Goal: Task Accomplishment & Management: Use online tool/utility

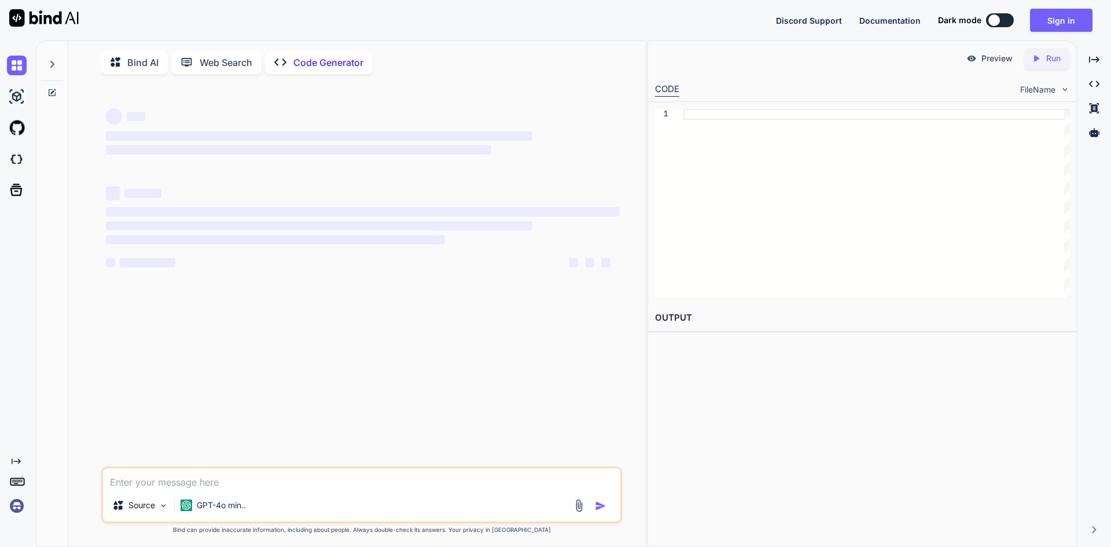
click at [158, 482] on textarea at bounding box center [361, 478] width 517 height 21
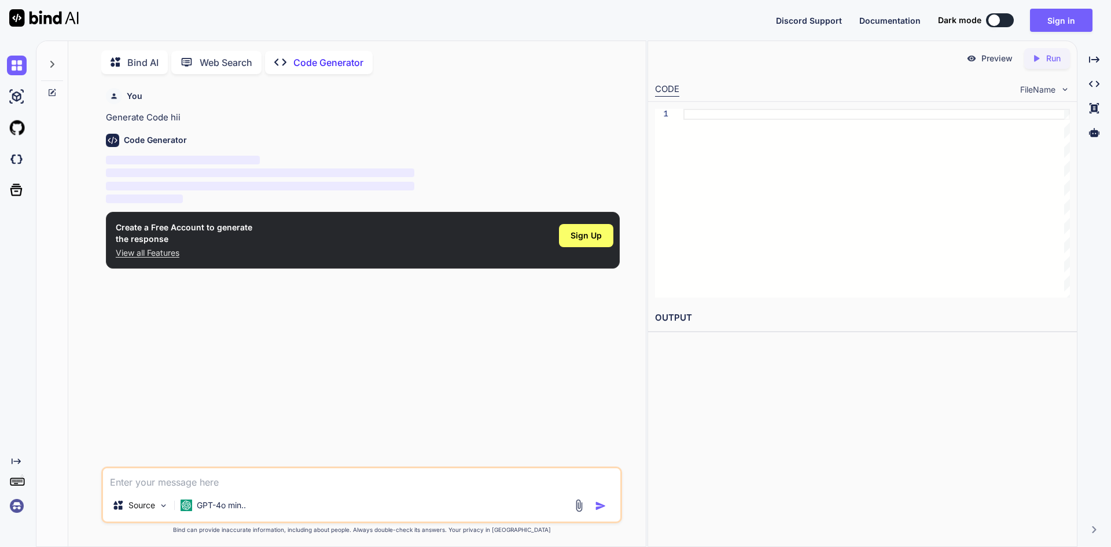
scroll to position [5, 0]
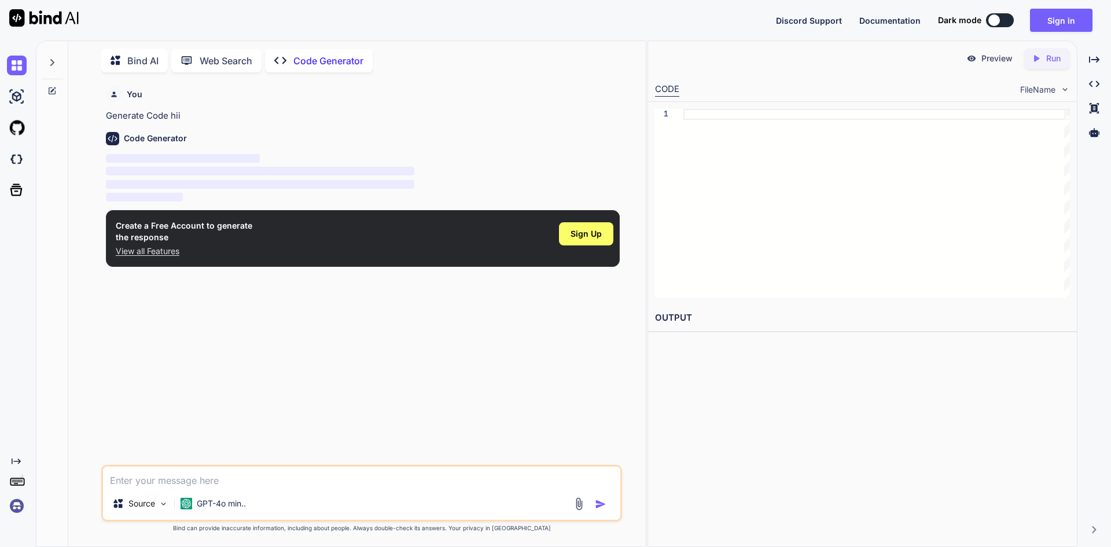
type textarea "x"
type textarea "h"
type textarea "x"
type textarea "hi"
type textarea "x"
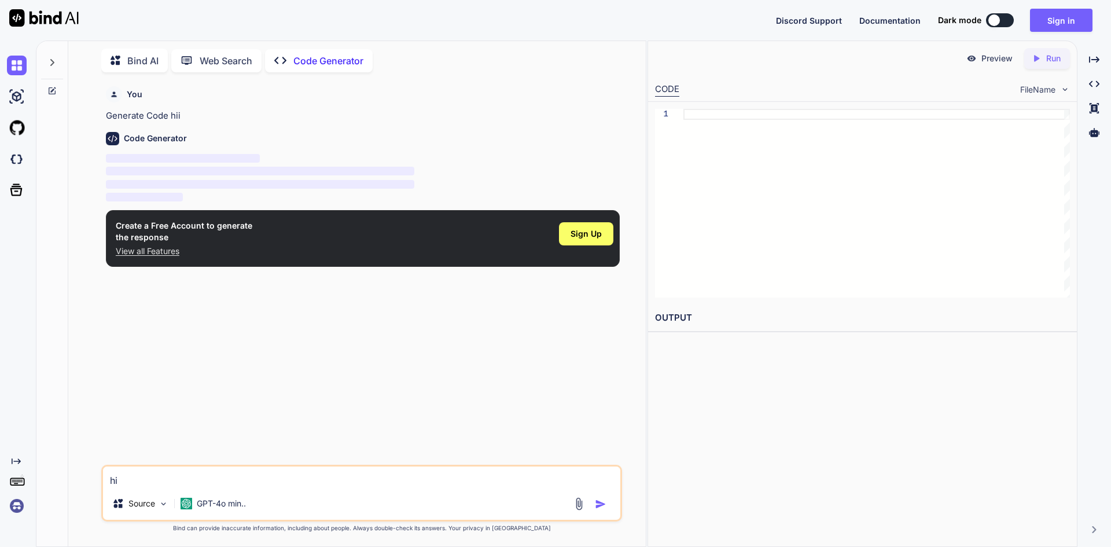
type textarea "hii"
type textarea "x"
type textarea "hii"
click at [596, 242] on div "Sign Up" at bounding box center [586, 233] width 54 height 23
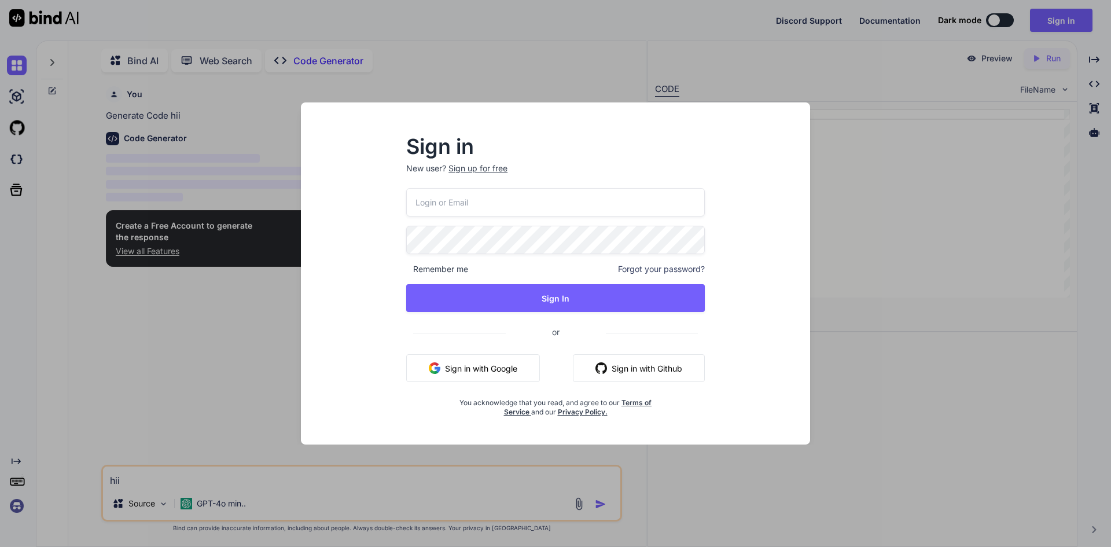
click at [468, 362] on button "Sign in with Google" at bounding box center [473, 368] width 134 height 28
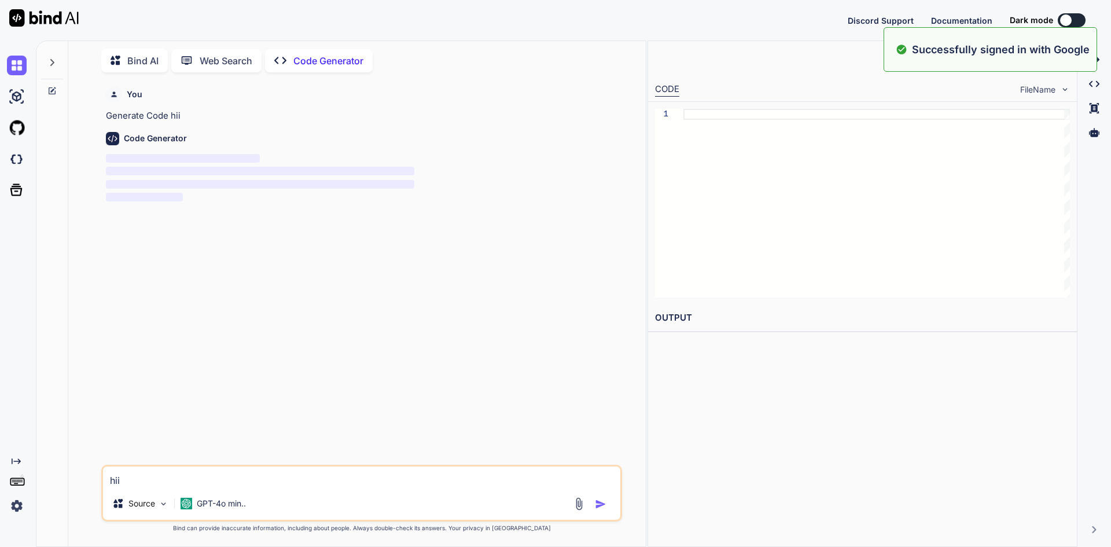
click at [179, 471] on textarea "hii" at bounding box center [361, 476] width 517 height 21
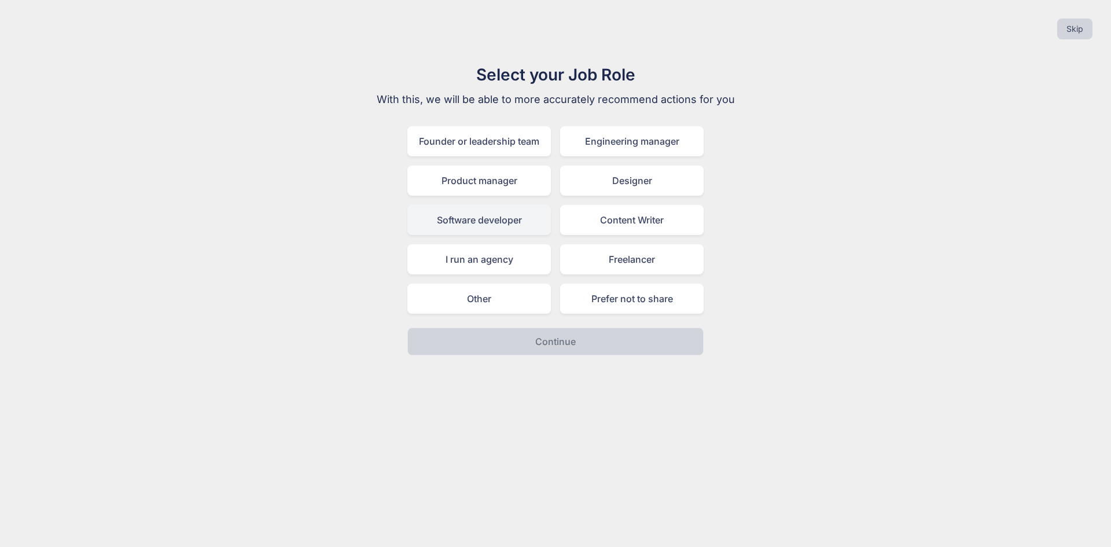
click at [481, 233] on div "Software developer" at bounding box center [478, 220] width 143 height 30
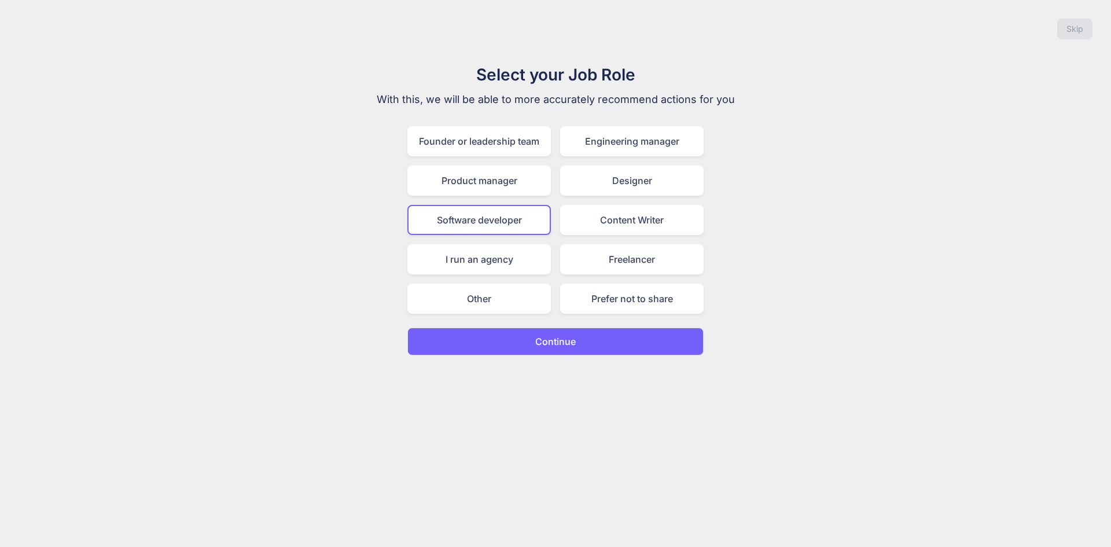
click at [505, 347] on button "Continue" at bounding box center [555, 341] width 296 height 28
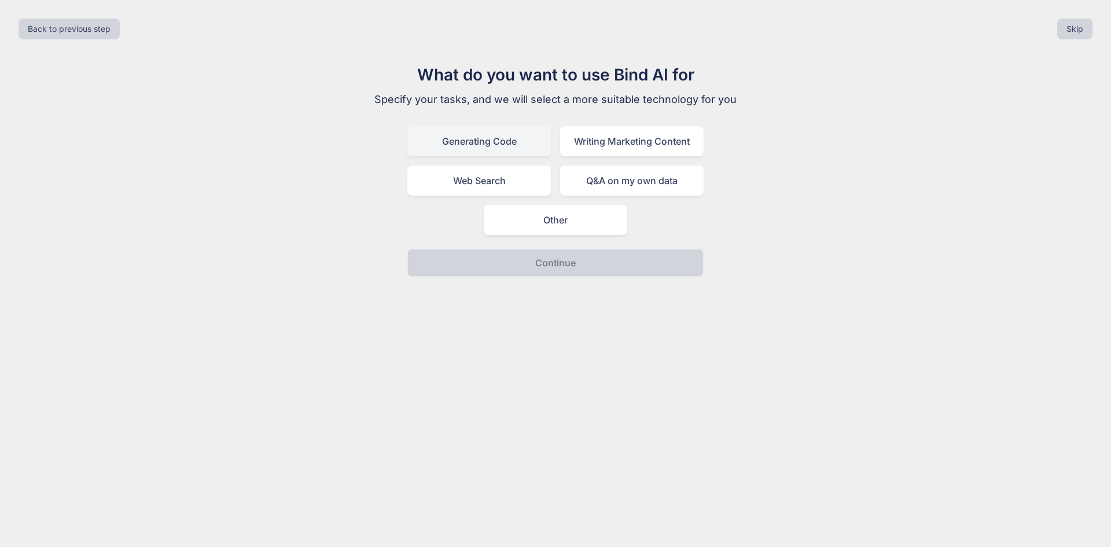
click at [498, 143] on div "Generating Code" at bounding box center [478, 141] width 143 height 30
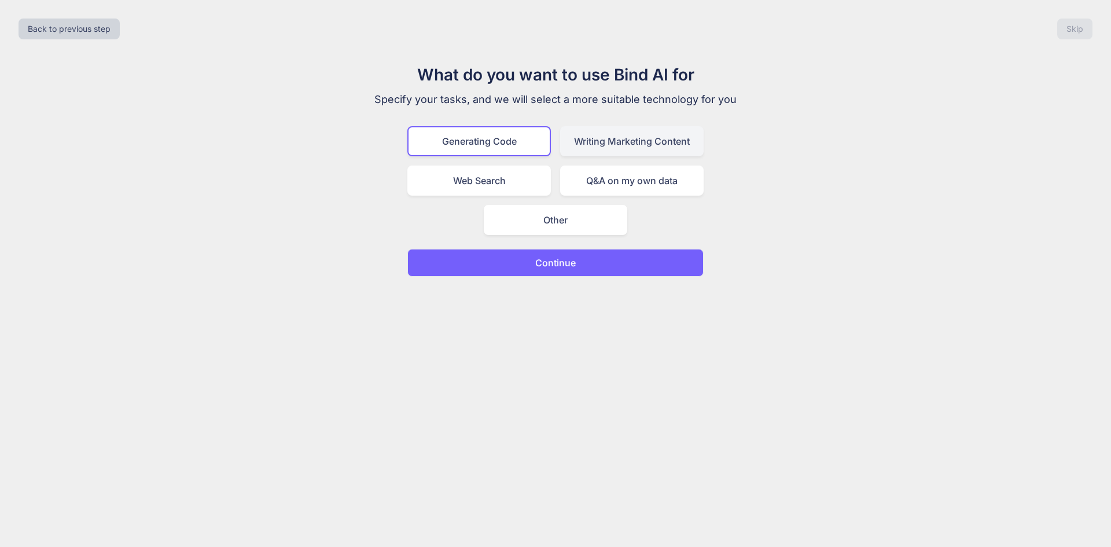
click at [643, 152] on div "Writing Marketing Content" at bounding box center [631, 141] width 143 height 30
click at [505, 191] on div "Web Search" at bounding box center [478, 180] width 143 height 30
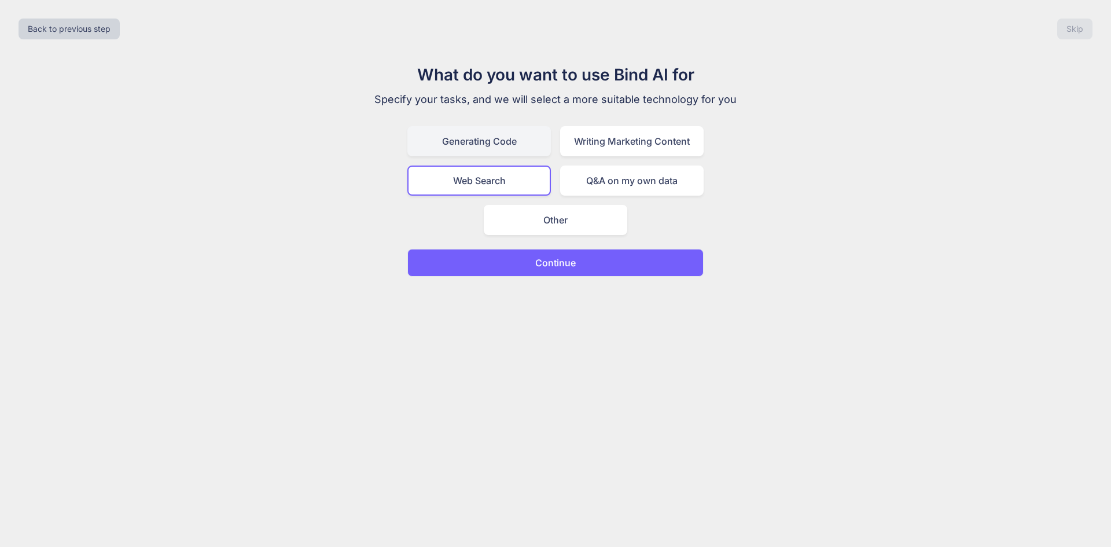
click at [492, 147] on div "Generating Code" at bounding box center [478, 141] width 143 height 30
click at [590, 167] on div "Q&A on my own data" at bounding box center [631, 180] width 143 height 30
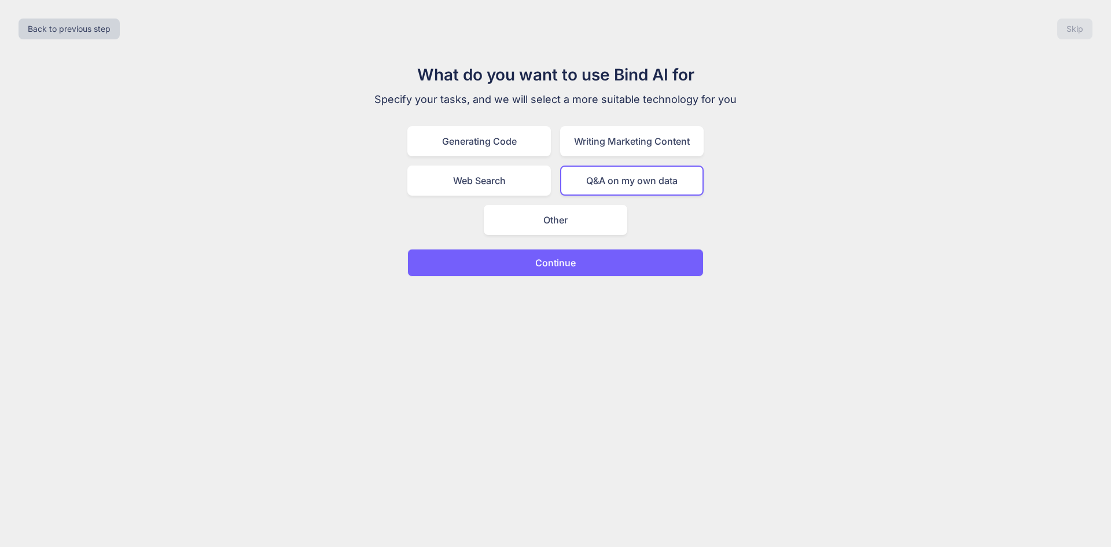
click at [558, 256] on p "Continue" at bounding box center [555, 263] width 40 height 14
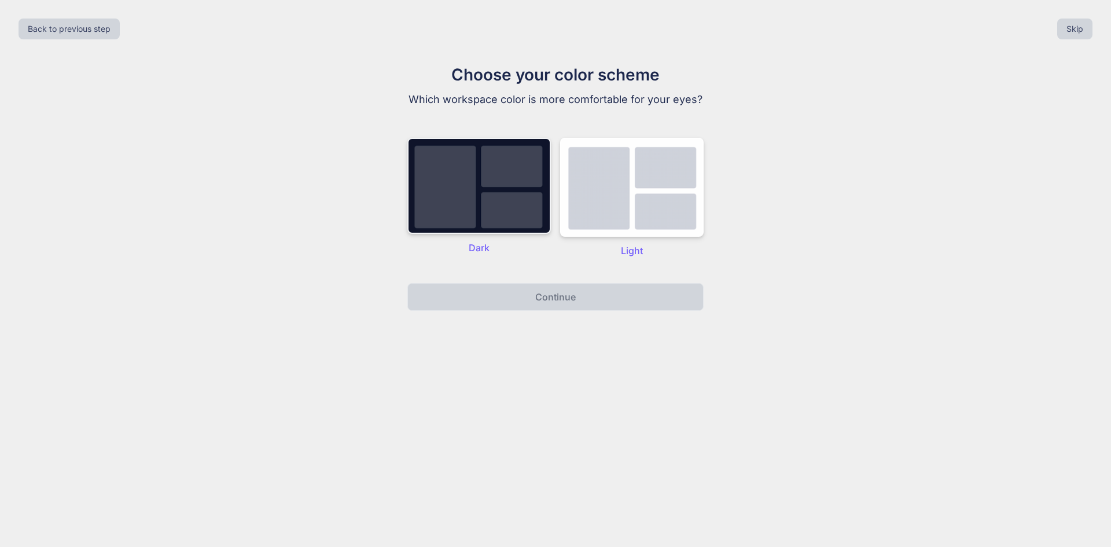
click at [472, 234] on img at bounding box center [478, 186] width 143 height 96
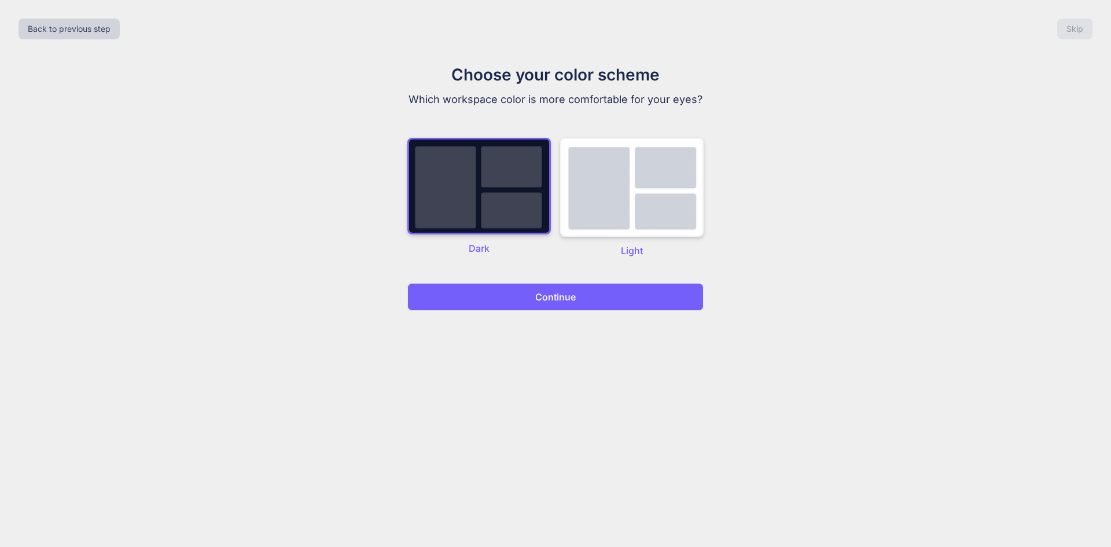
click at [664, 183] on img at bounding box center [631, 187] width 143 height 99
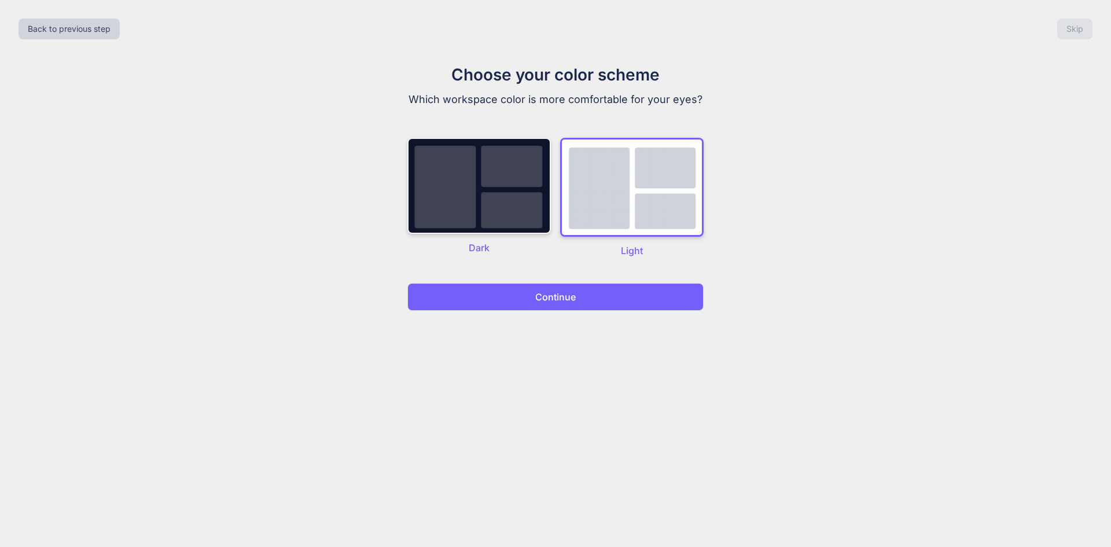
click at [505, 172] on img at bounding box center [478, 186] width 143 height 96
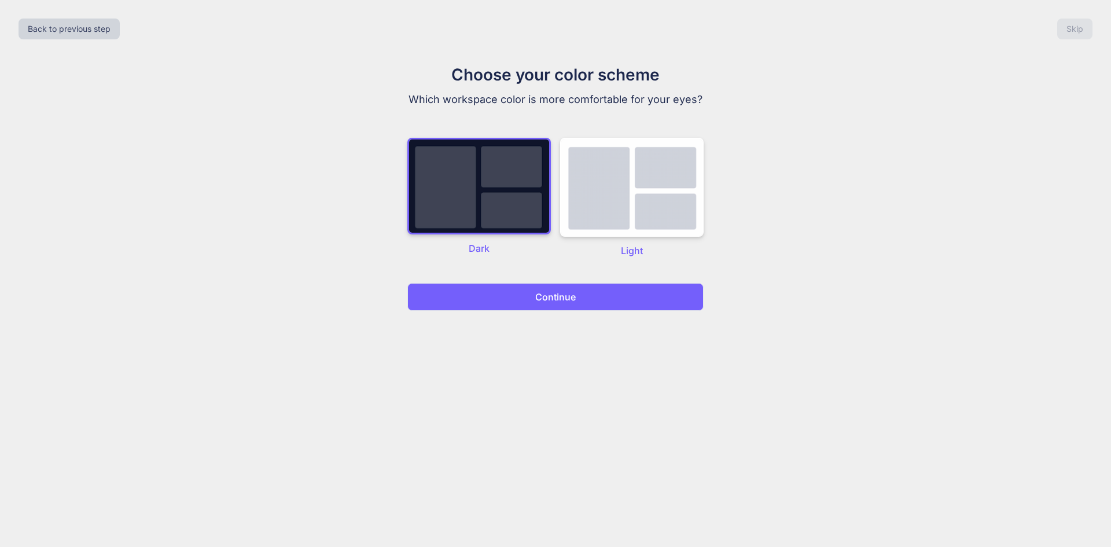
click at [535, 297] on button "Continue" at bounding box center [555, 297] width 296 height 28
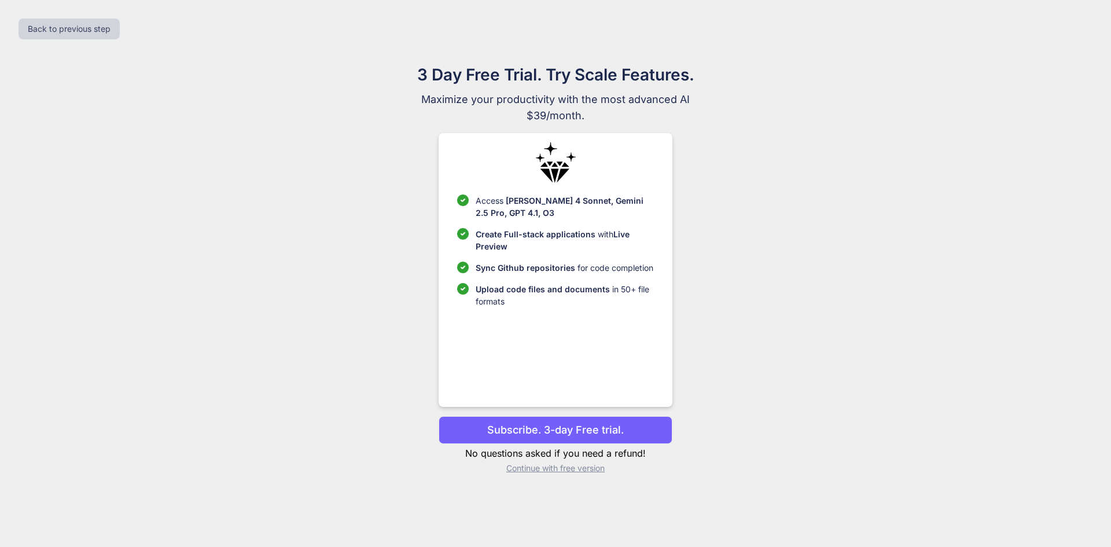
click at [572, 468] on p "Continue with free version" at bounding box center [555, 468] width 233 height 12
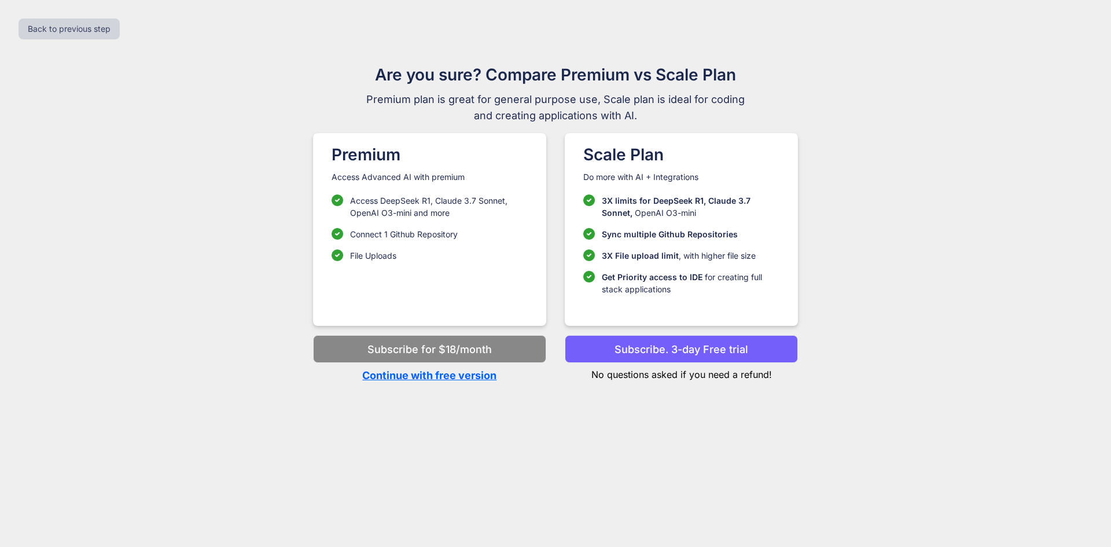
click at [452, 374] on p "Continue with free version" at bounding box center [429, 375] width 233 height 16
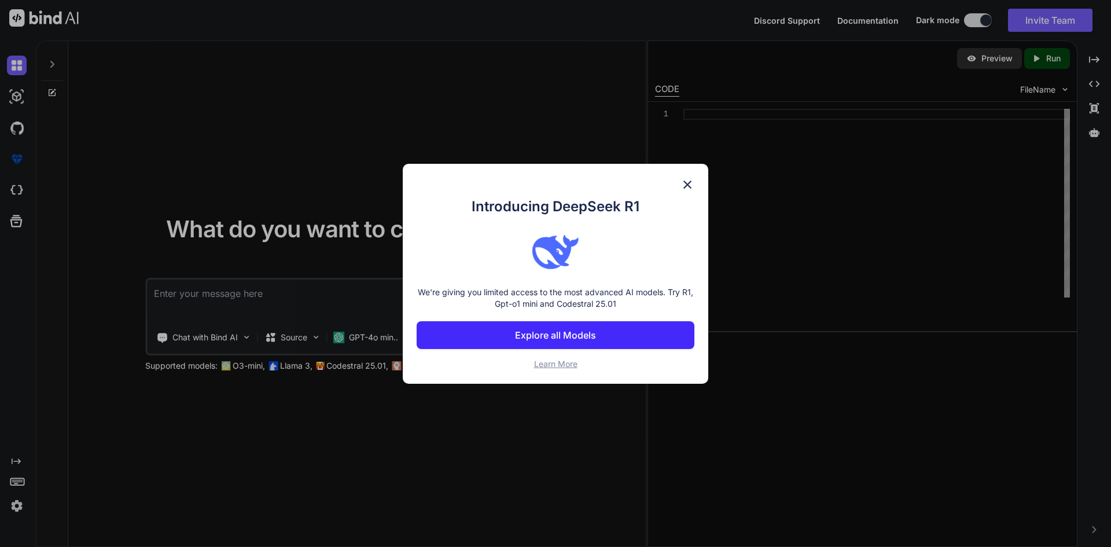
click at [688, 180] on img at bounding box center [687, 185] width 14 height 14
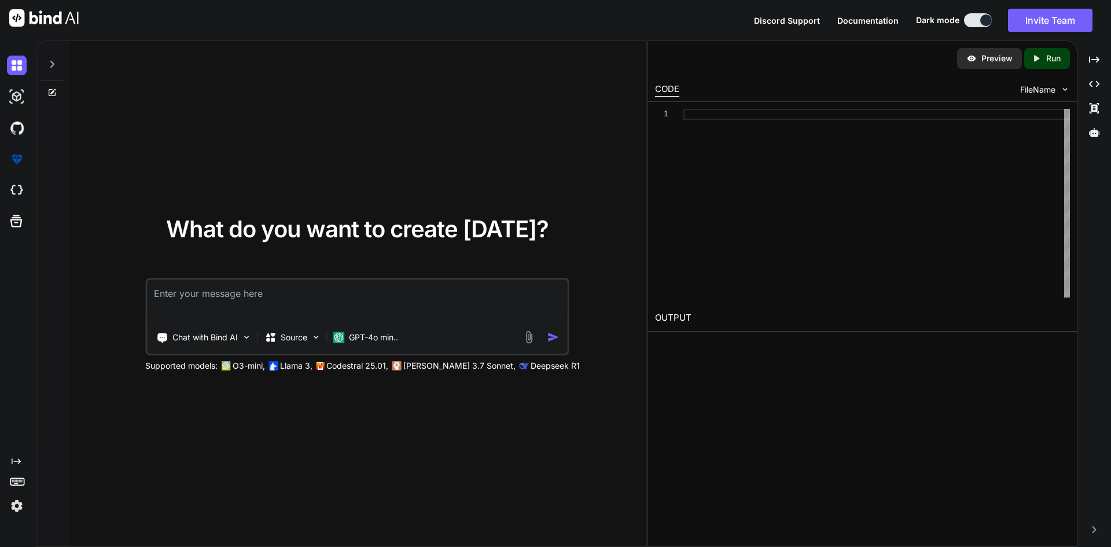
click at [187, 310] on textarea at bounding box center [357, 300] width 420 height 43
type textarea "hii"
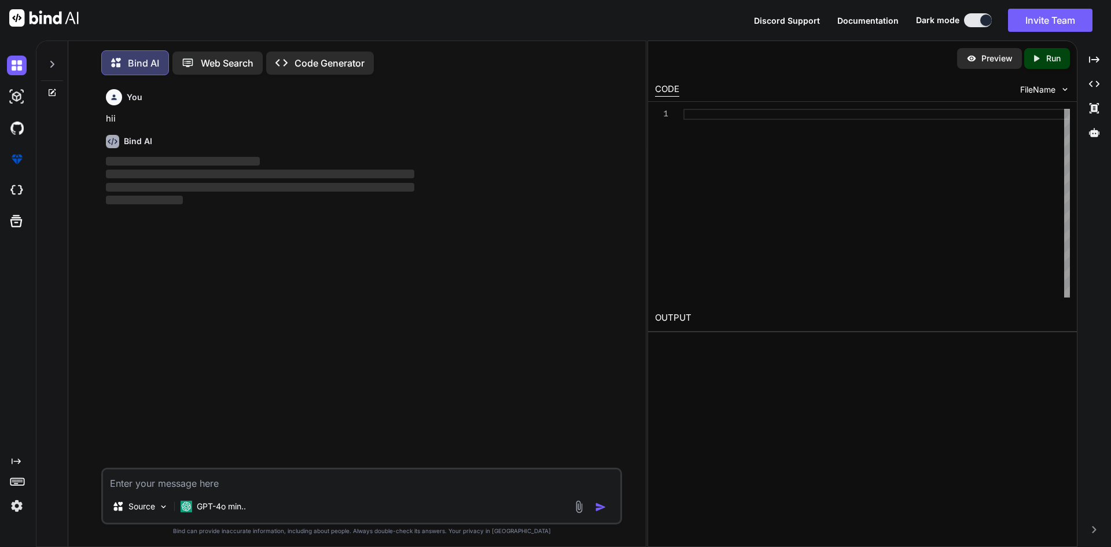
scroll to position [6, 0]
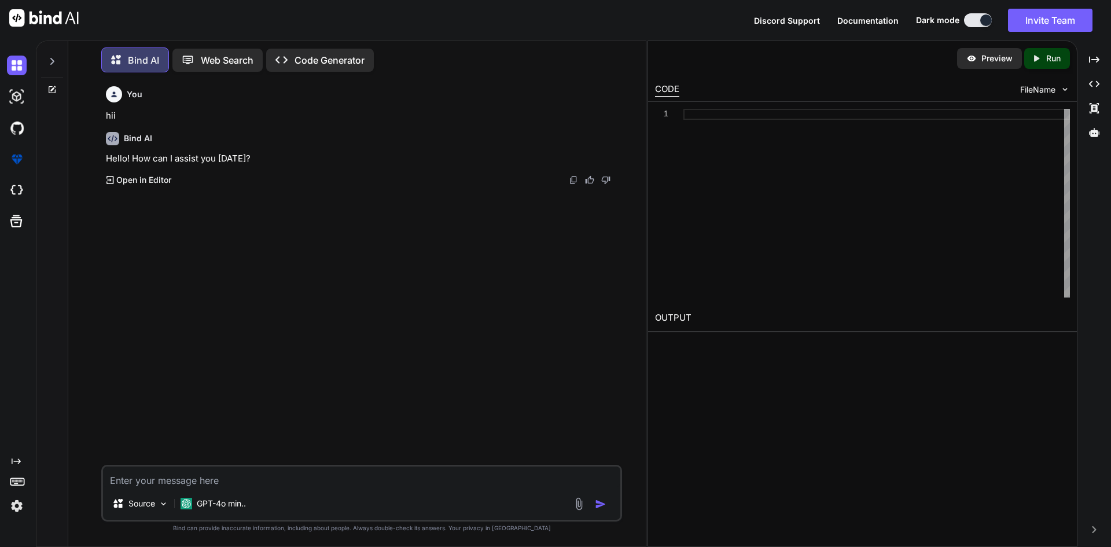
click at [132, 489] on div "Source GPT-4o min.." at bounding box center [361, 493] width 521 height 57
click at [135, 473] on textarea at bounding box center [361, 476] width 517 height 21
click at [203, 484] on textarea at bounding box center [361, 476] width 517 height 21
paste textarea "<?php require_once 'config.php'; ?> <!DOCTYPE html> <html lang="en"> <head> <me…"
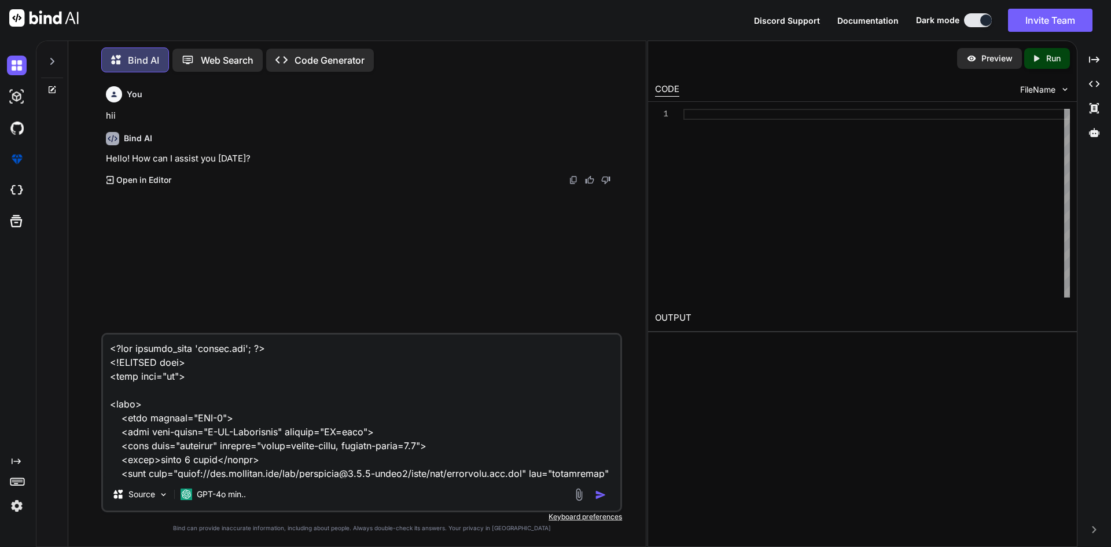
scroll to position [41351, 0]
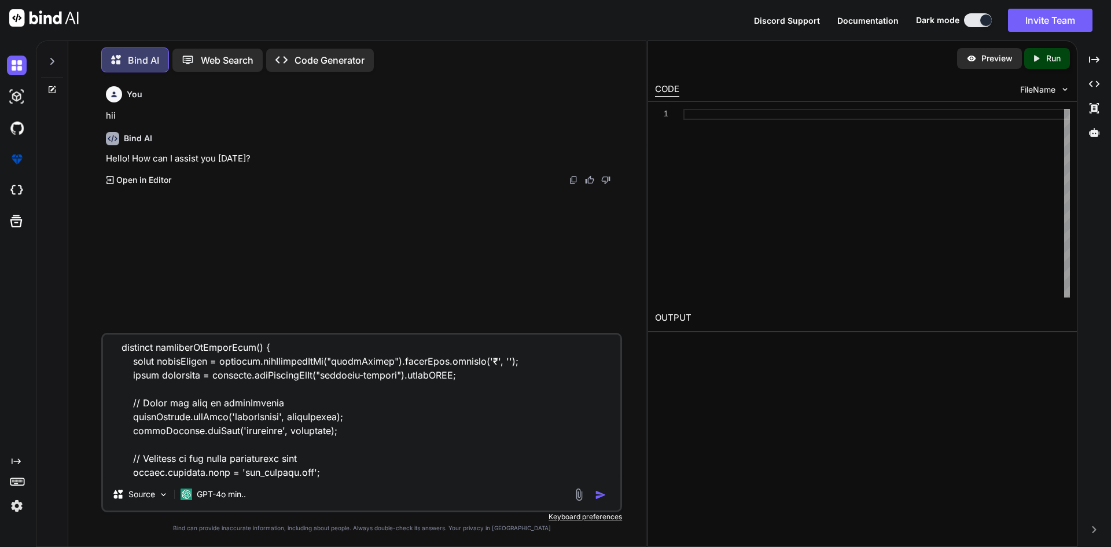
click at [191, 476] on textarea at bounding box center [361, 405] width 517 height 143
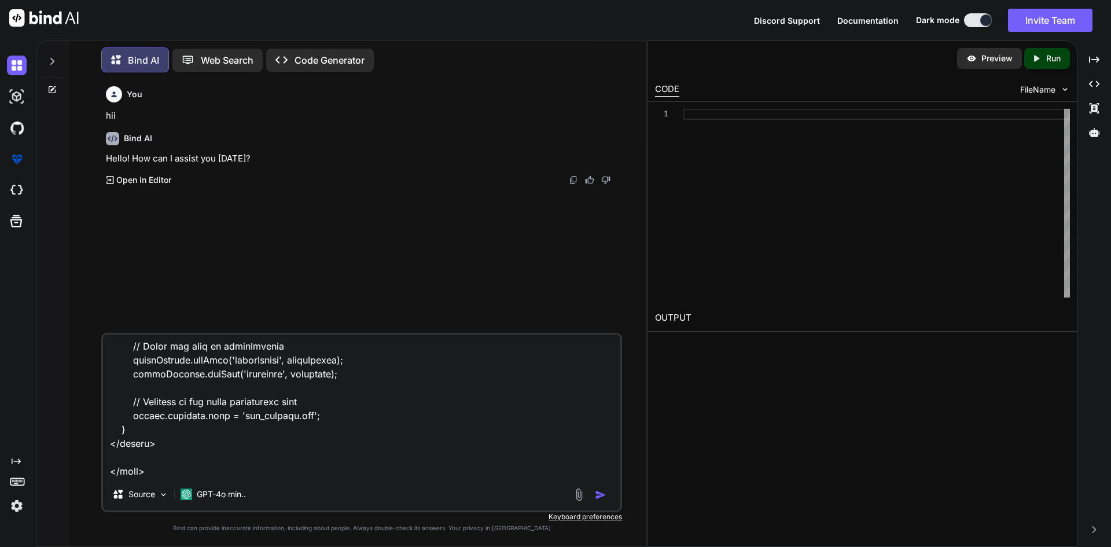
scroll to position [41421, 0]
click at [163, 449] on textarea at bounding box center [361, 405] width 517 height 143
click at [117, 490] on icon at bounding box center [118, 494] width 12 height 12
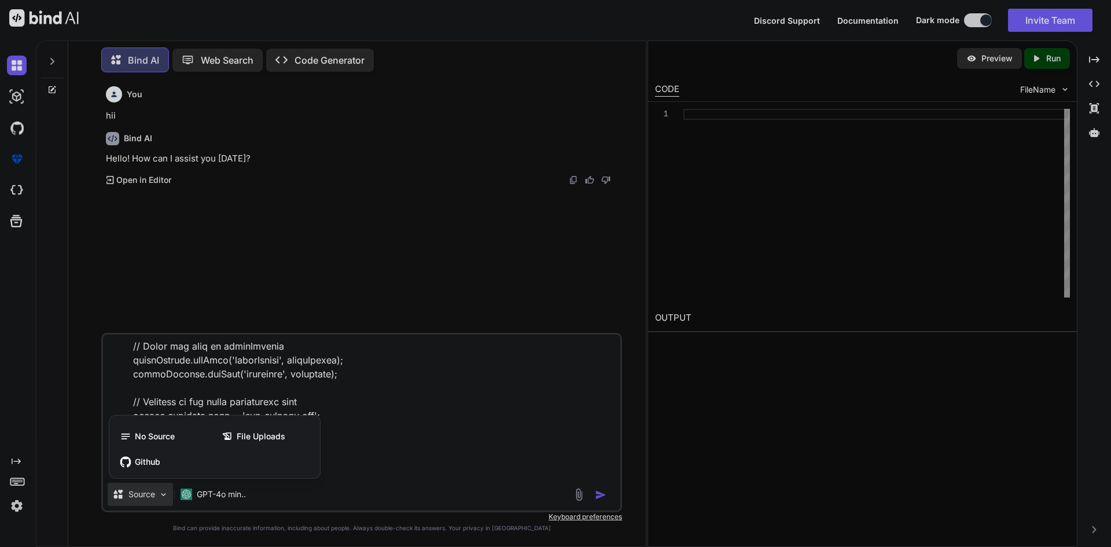
click at [126, 491] on div at bounding box center [555, 273] width 1111 height 547
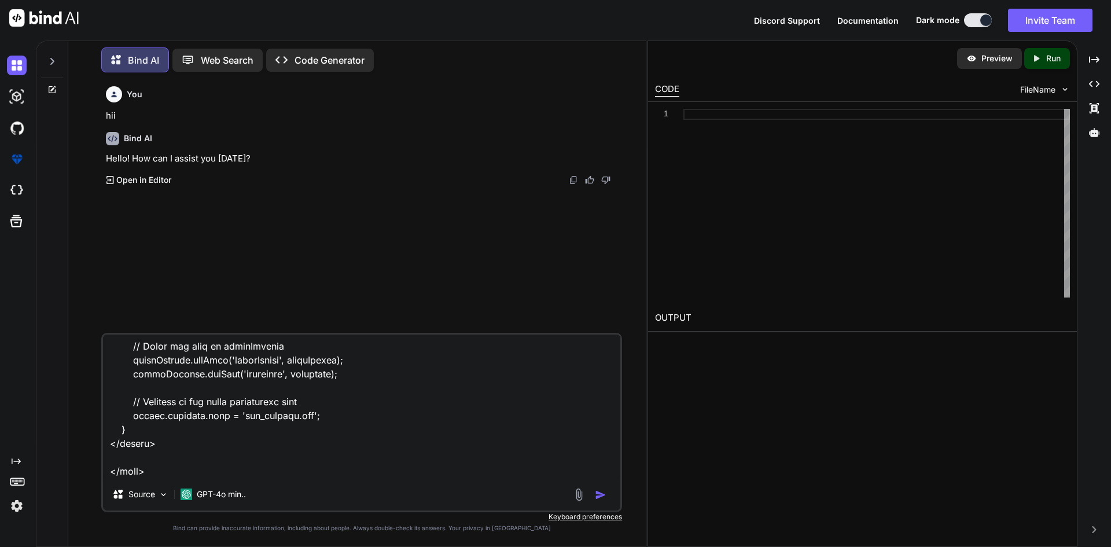
click at [107, 476] on textarea at bounding box center [361, 405] width 517 height 143
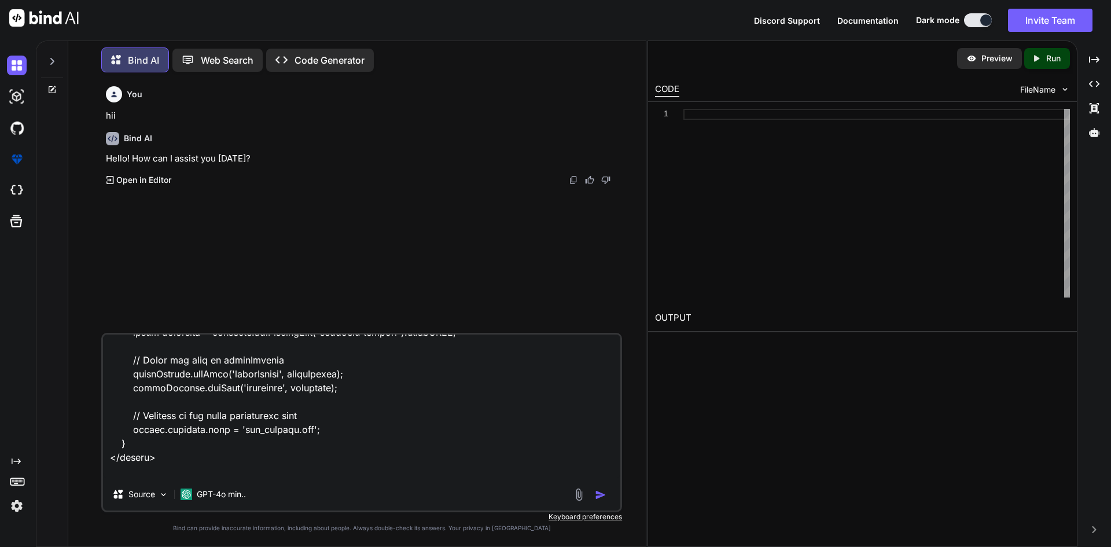
drag, startPoint x: 109, startPoint y: 477, endPoint x: 163, endPoint y: 474, distance: 54.4
click at [163, 474] on textarea at bounding box center [361, 405] width 517 height 143
click at [518, 473] on textarea at bounding box center [361, 405] width 517 height 143
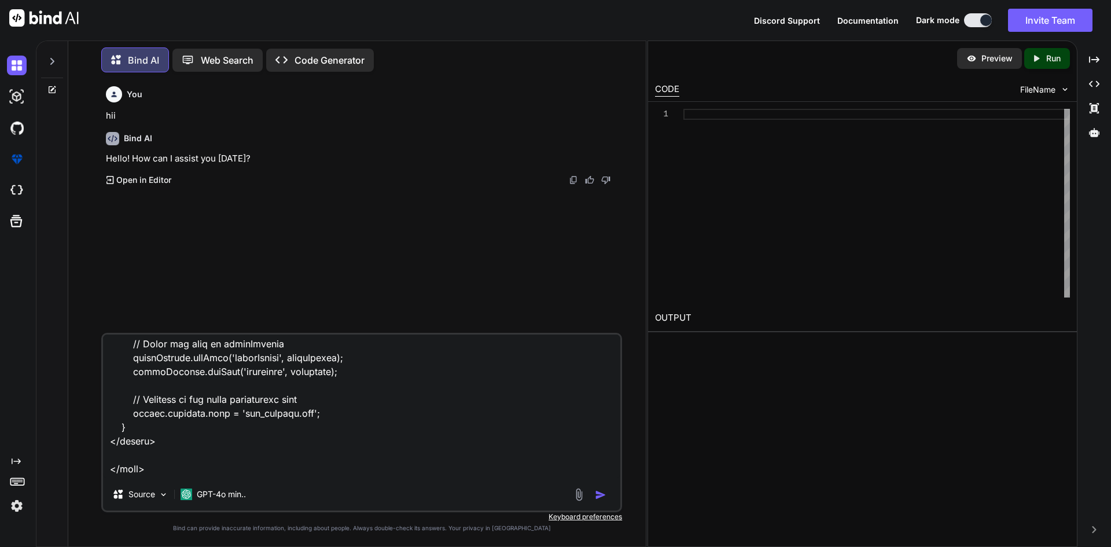
scroll to position [41421, 0]
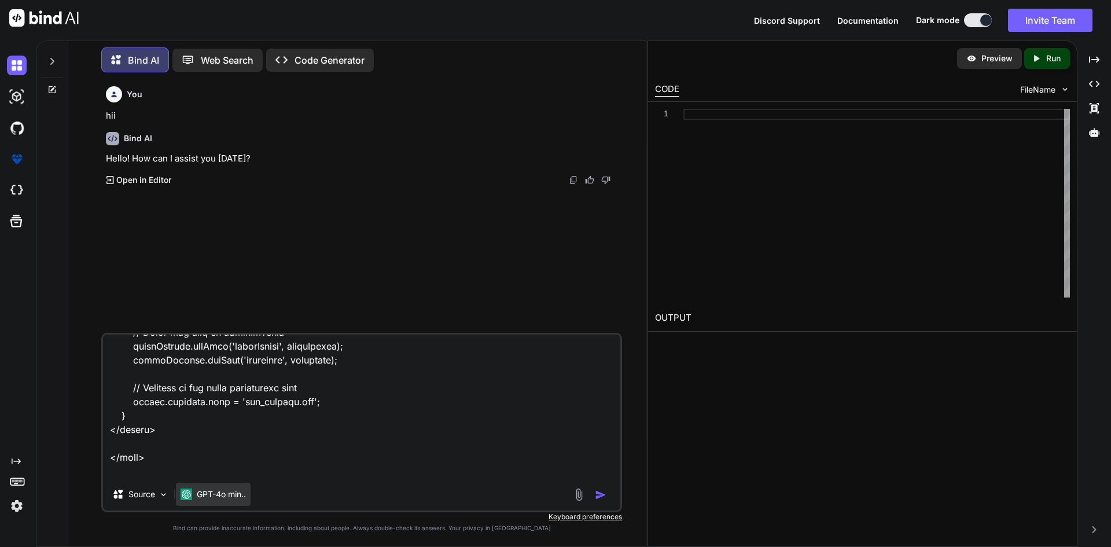
type textarea "<?php require_once 'config.php'; ?> <!DOCTYPE html> <html lang="en"> <head> <me…"
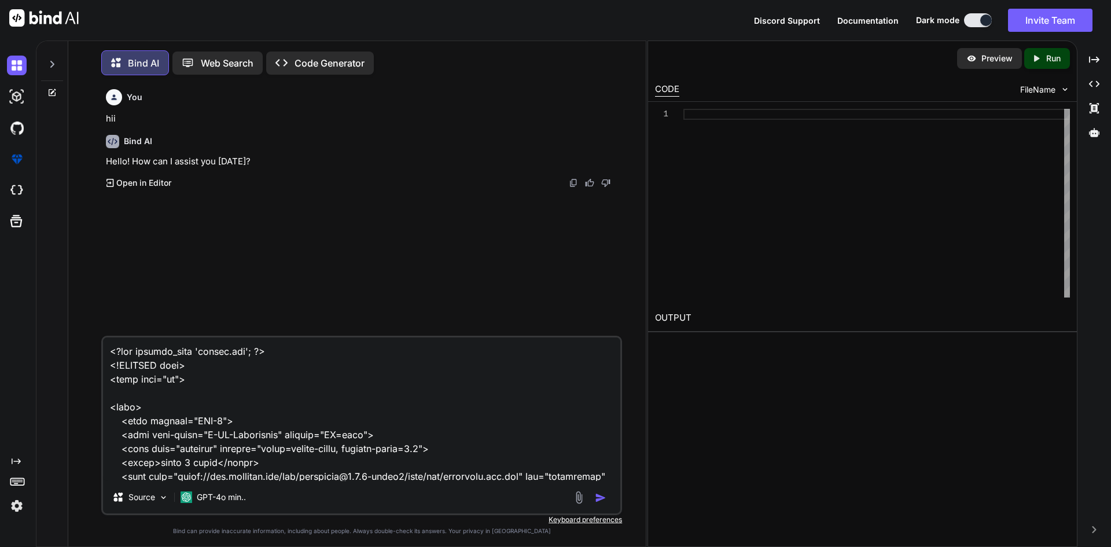
scroll to position [73078, 0]
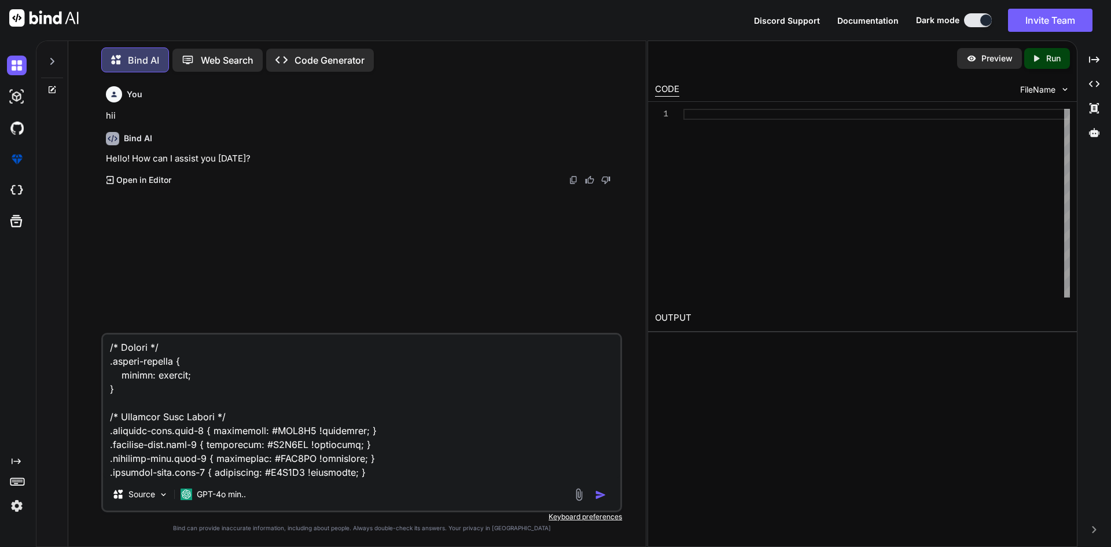
type textarea "<?php require_once 'config.php'; ?> <!DOCTYPE html> <html lang="en"> <head> <me…"
click at [595, 497] on img "button" at bounding box center [601, 495] width 12 height 12
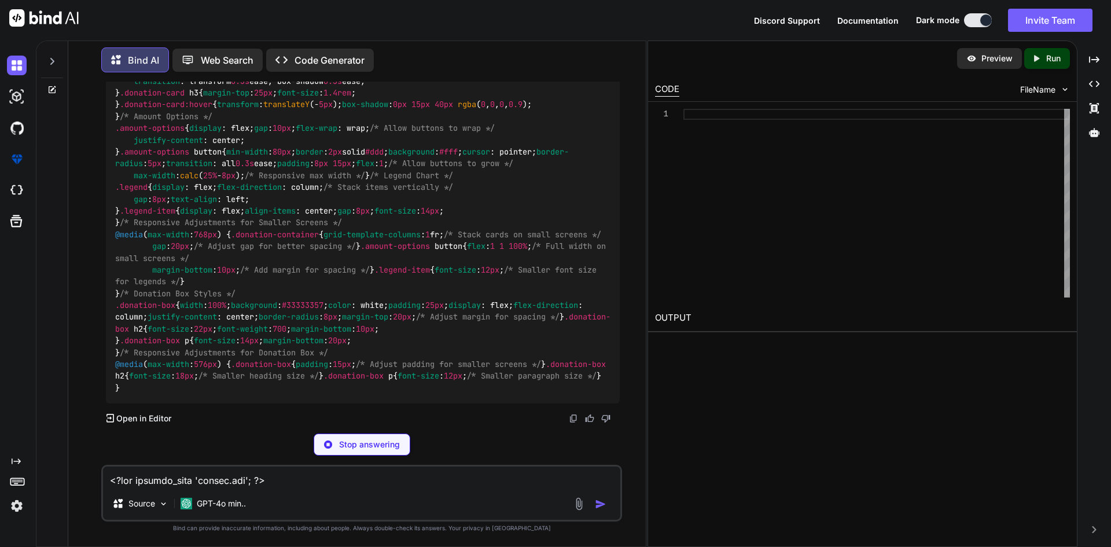
scroll to position [13949, 0]
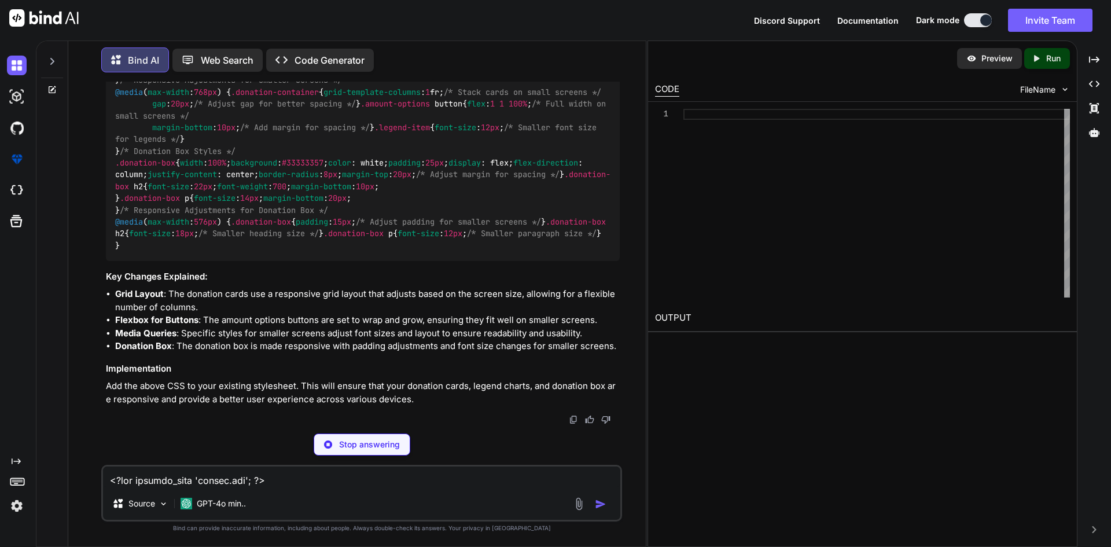
type textarea "x"
type textarea ".donation-box p { font-size: 12px; /* Smaller paragraph size */ } }"
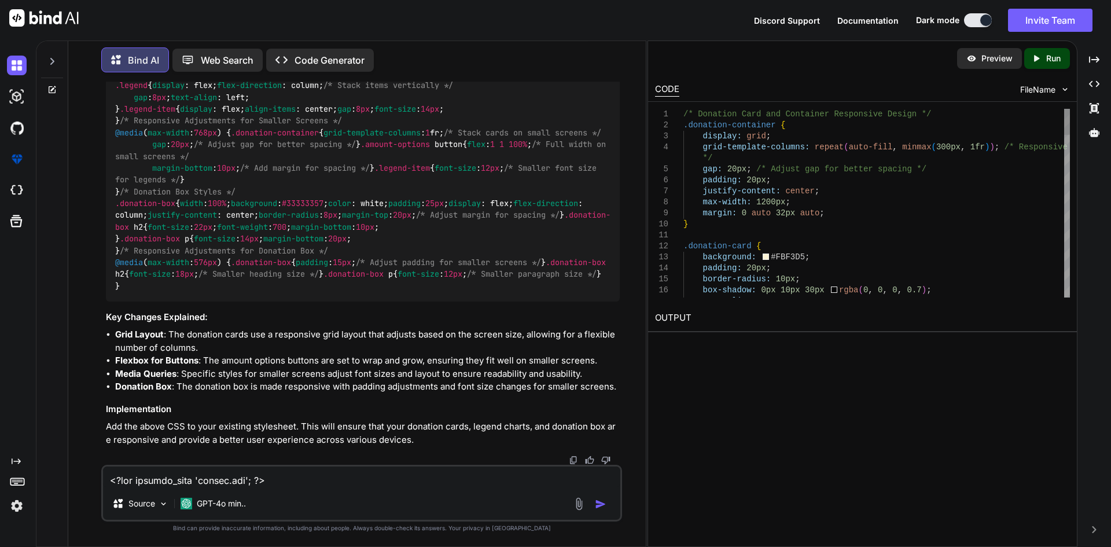
type textarea "x"
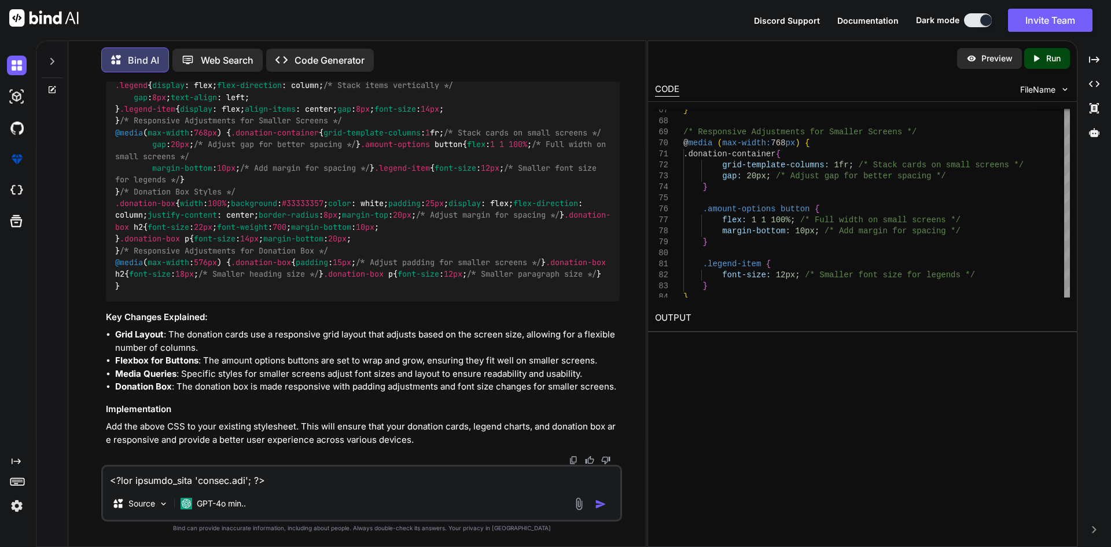
click at [174, 478] on textarea at bounding box center [361, 476] width 517 height 21
type textarea "x"
type textarea "p"
type textarea "x"
type textarea "pl"
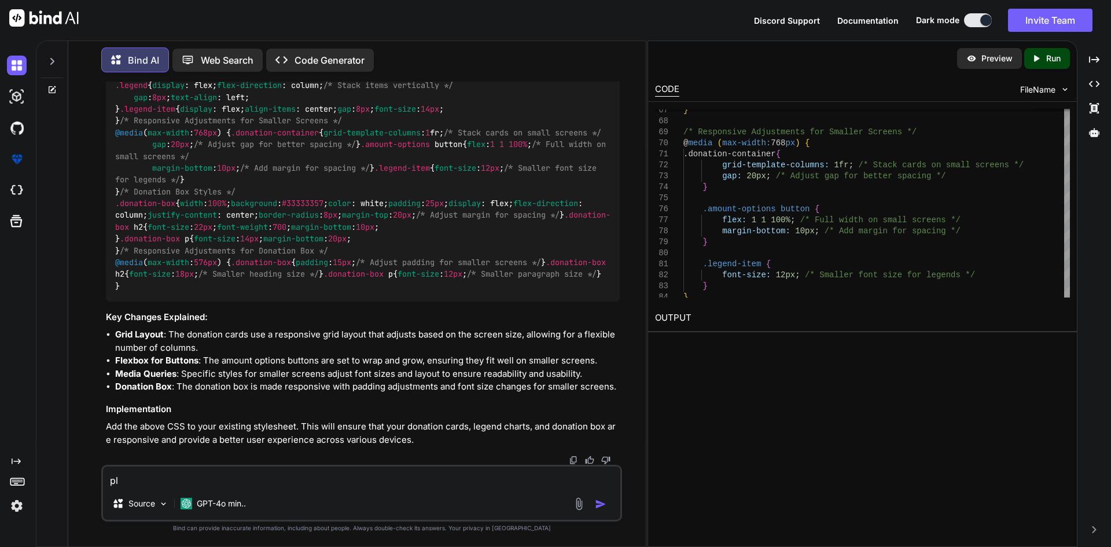
type textarea "x"
type textarea "ple"
type textarea "x"
type textarea "plea"
type textarea "x"
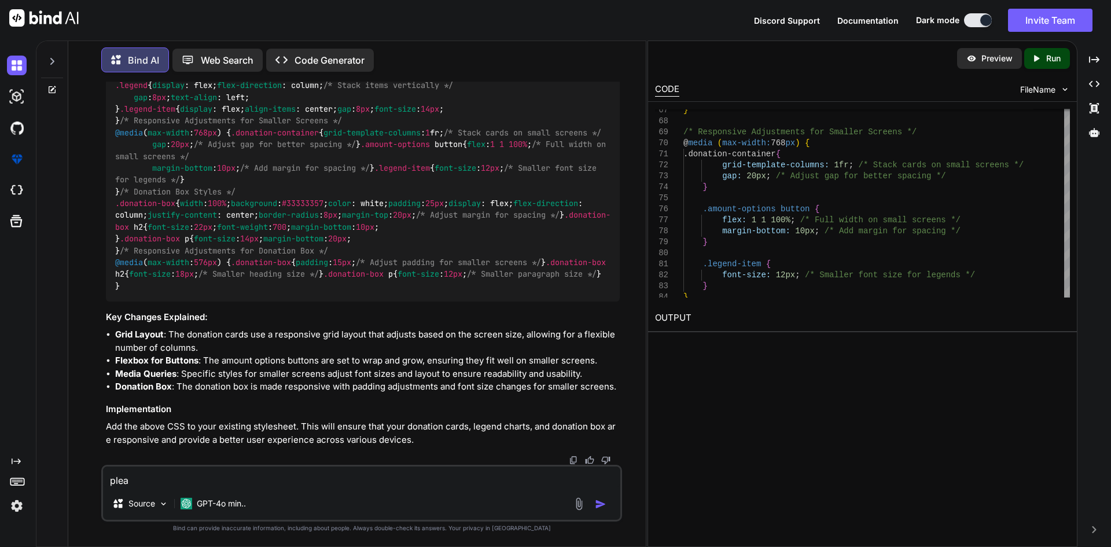
type textarea "pleas"
type textarea "x"
type textarea "please"
type textarea "x"
type textarea "please"
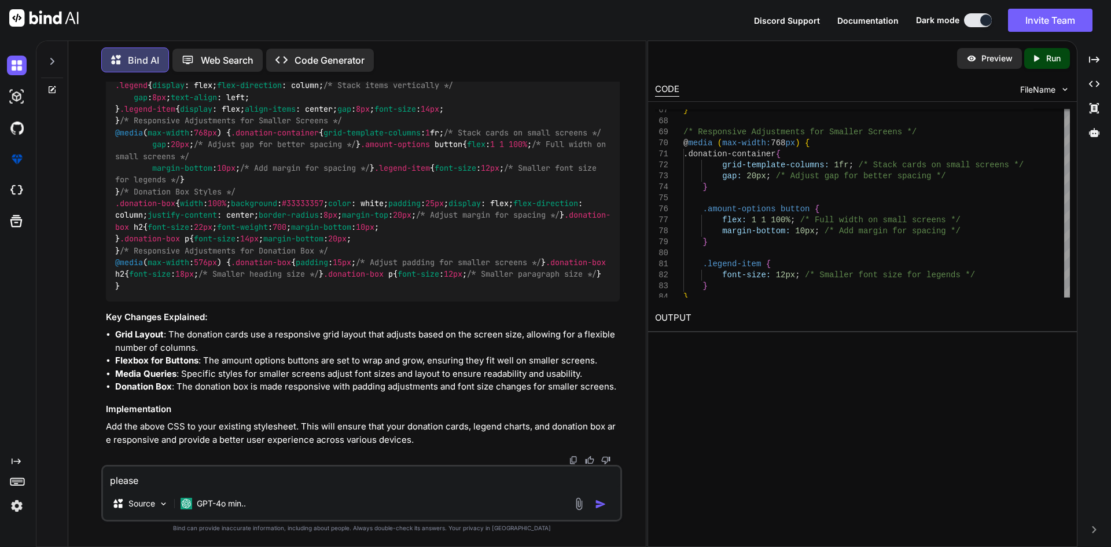
type textarea "x"
type textarea "please g"
type textarea "x"
type textarea "please gi"
type textarea "x"
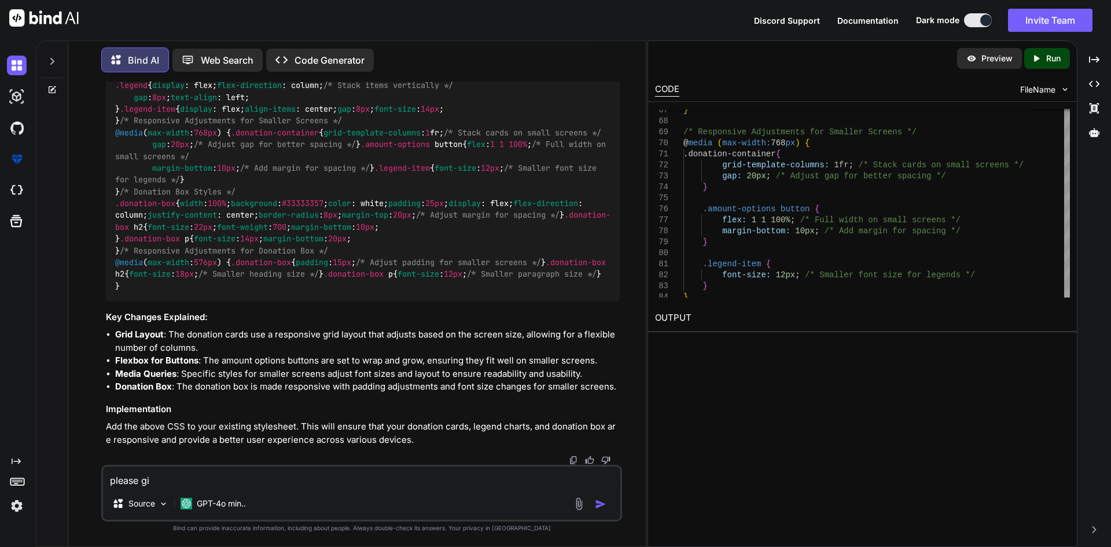
type textarea "please giv"
type textarea "x"
type textarea "please give"
type textarea "x"
type textarea "please give"
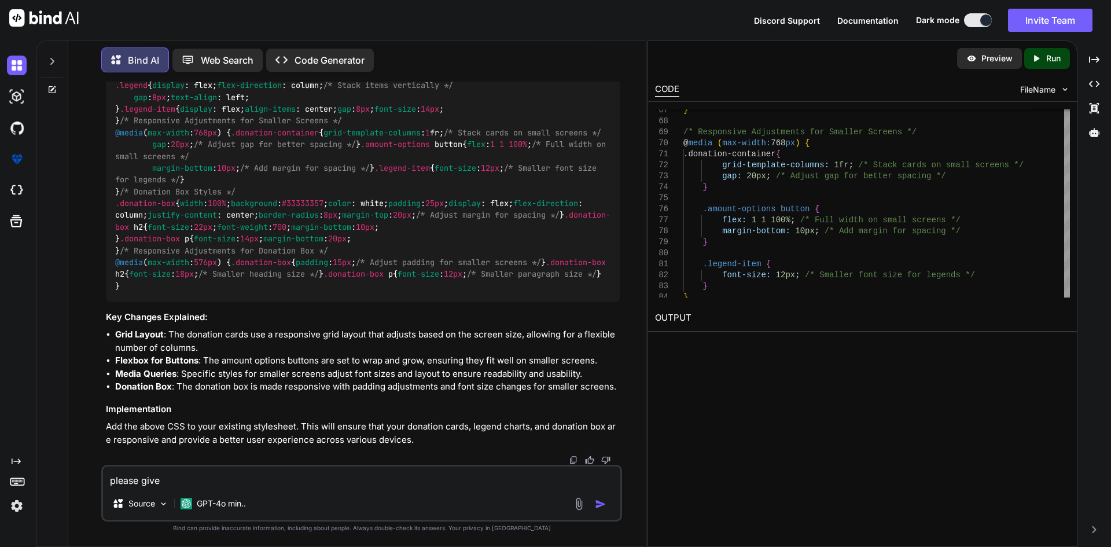
type textarea "x"
type textarea "please give m"
type textarea "x"
type textarea "please give me"
type textarea "x"
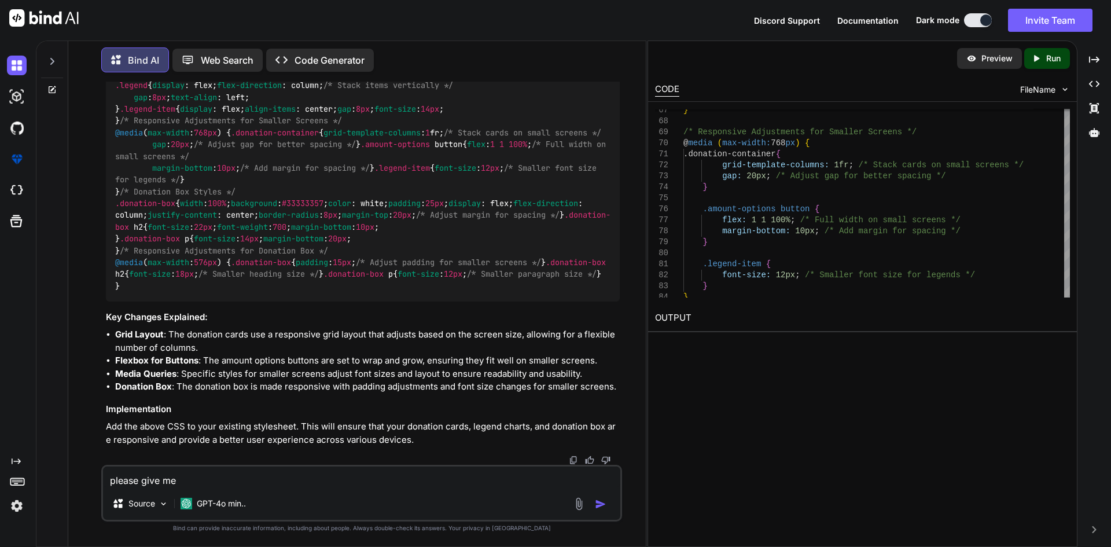
type textarea "please give me"
type textarea "x"
type textarea "please give me f"
type textarea "x"
type textarea "please give me fi"
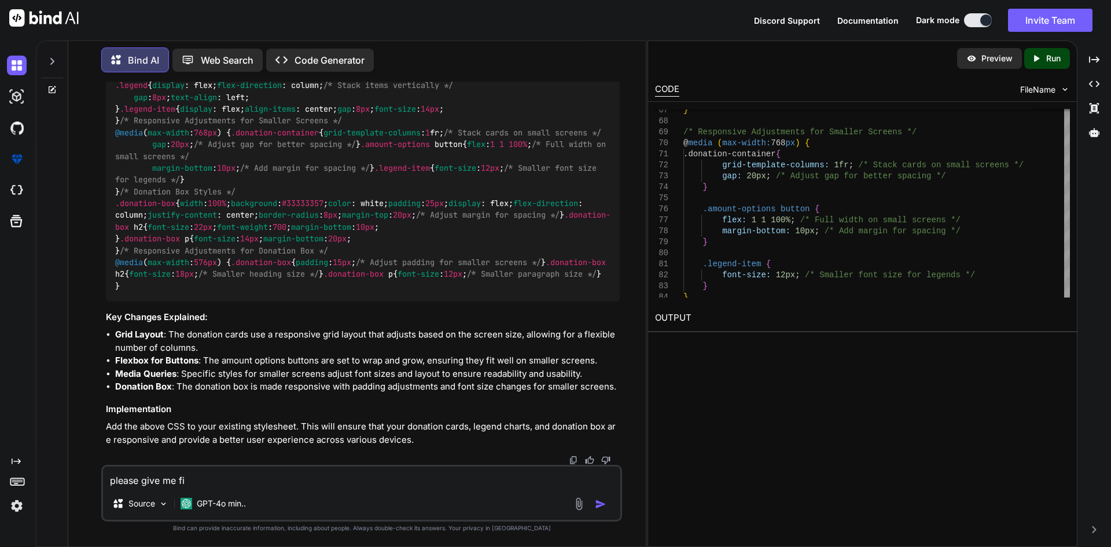
type textarea "x"
type textarea "please give me fin"
type textarea "x"
type textarea "please give me fina"
type textarea "x"
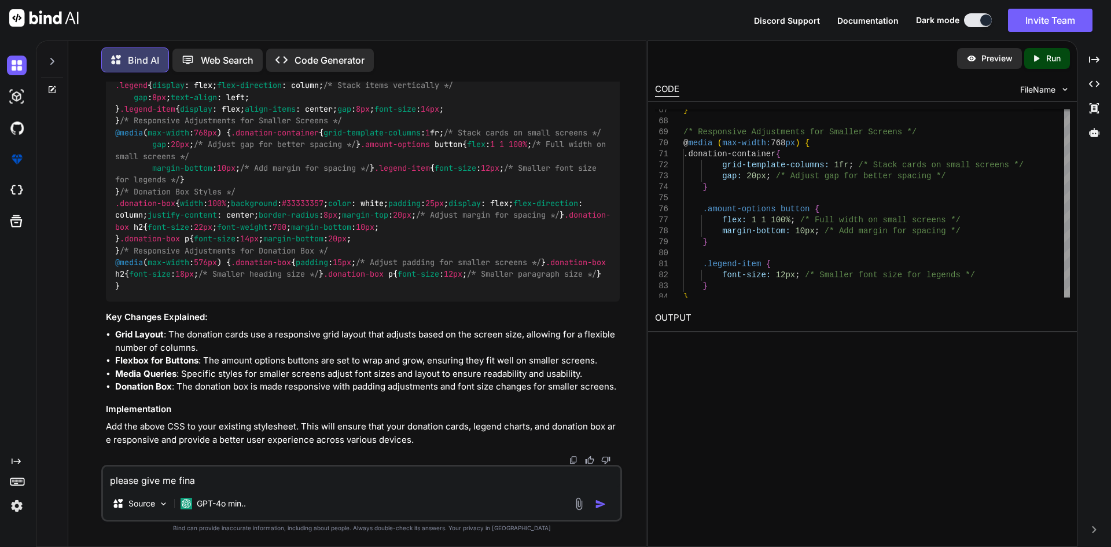
type textarea "please give me final"
type textarea "x"
type textarea "please give me final"
type textarea "x"
type textarea "please give me final c"
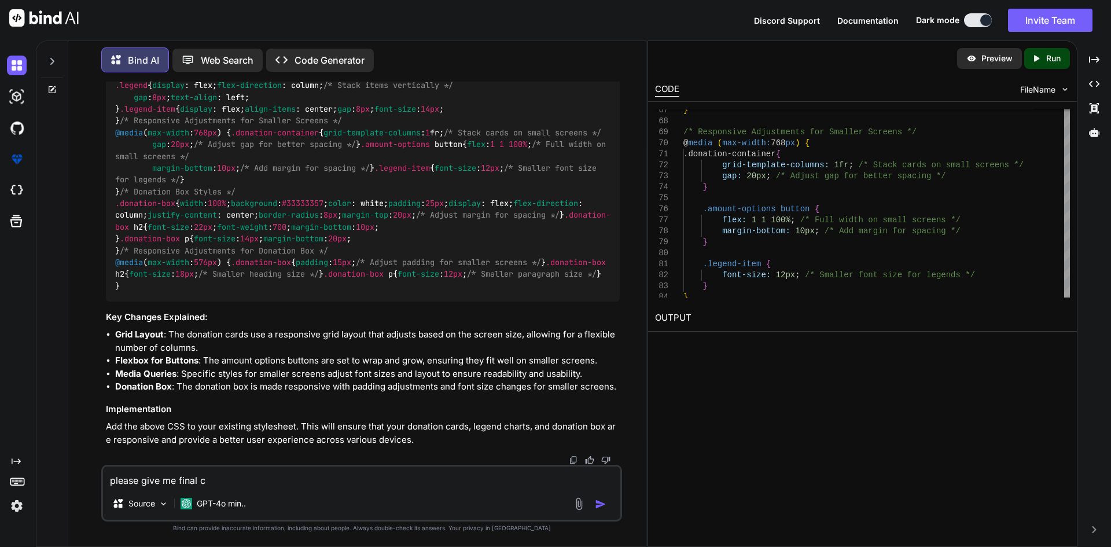
type textarea "x"
type textarea "please give me final cs"
type textarea "x"
type textarea "please give me final css"
type textarea "x"
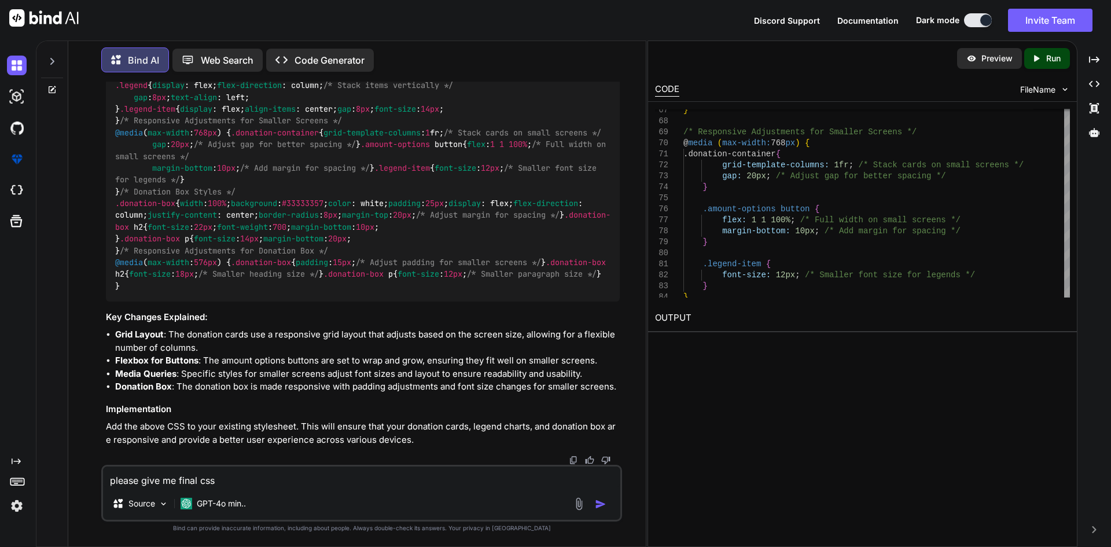
type textarea "please give me final cs"
type textarea "x"
type textarea "please give me final c"
type textarea "x"
type textarea "please give me final"
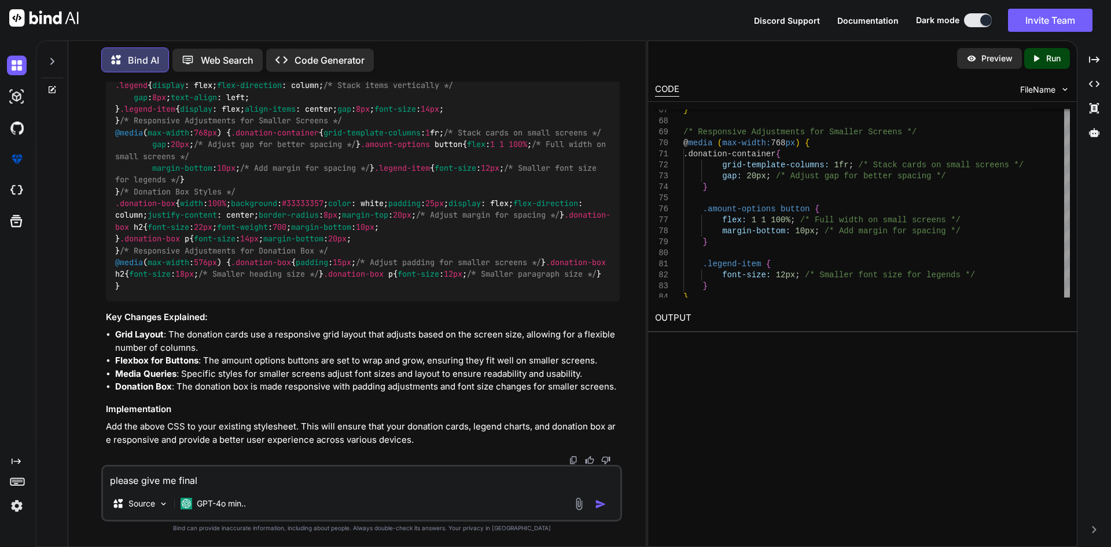
type textarea "x"
type textarea "please give me final f"
type textarea "x"
type textarea "please give me final fu"
type textarea "x"
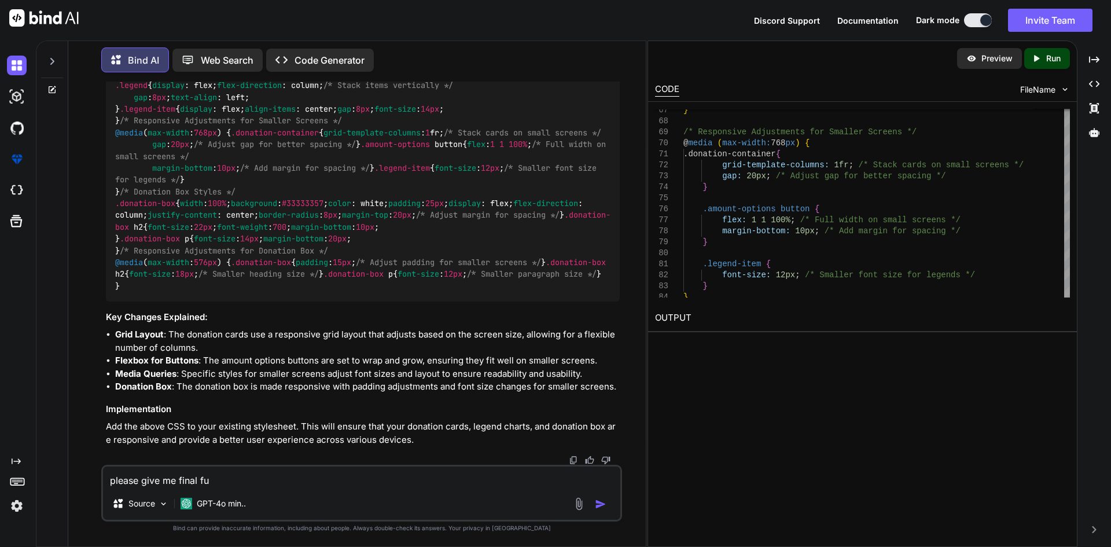
type textarea "please give me final ful"
type textarea "x"
type textarea "please give me final full"
type textarea "x"
type textarea "please give me final full"
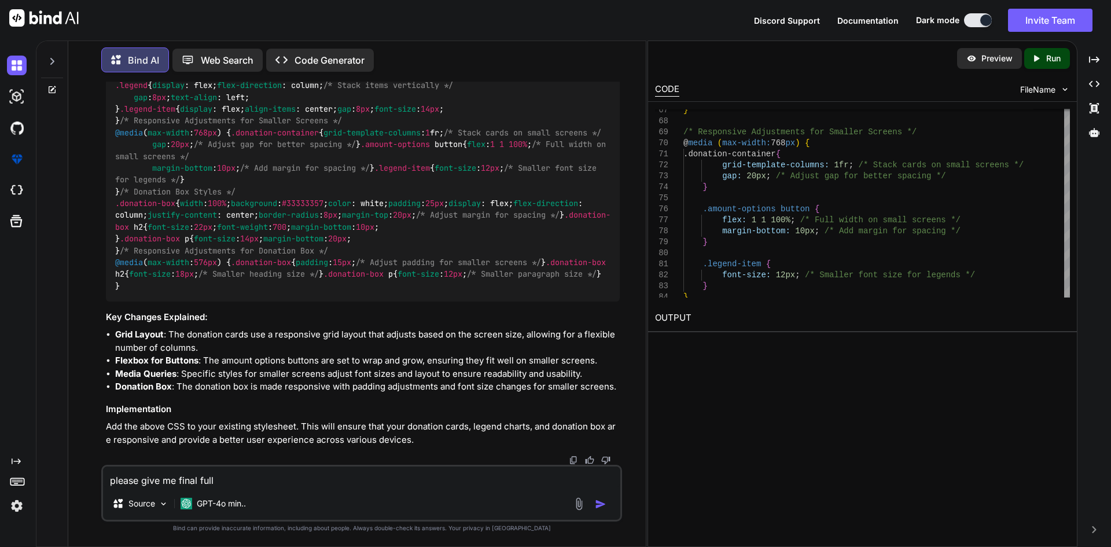
type textarea "x"
type textarea "please give me final full c"
type textarea "x"
type textarea "please give me final full cs"
type textarea "x"
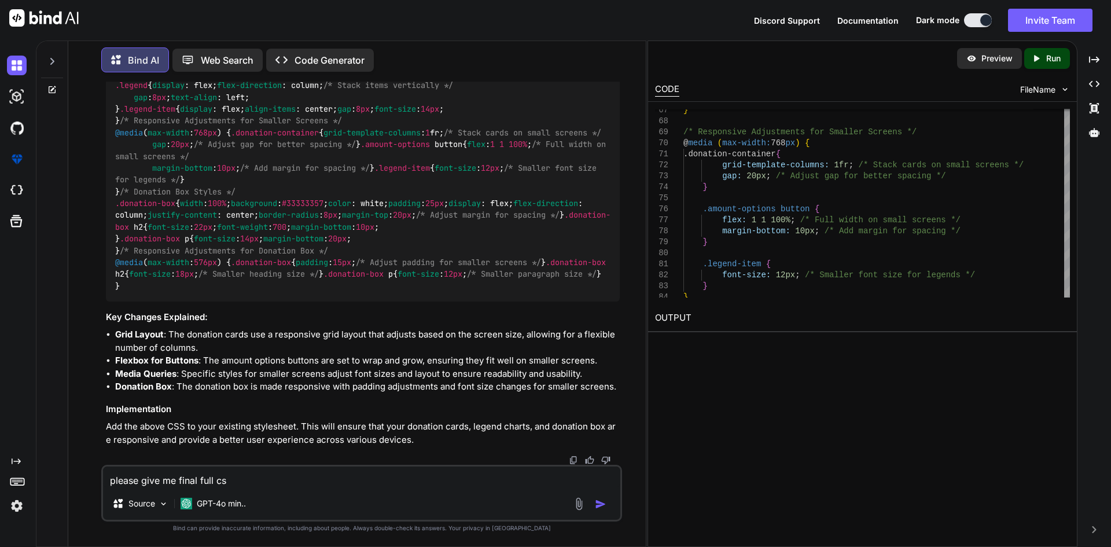
type textarea "please give me final full css"
type textarea "x"
type textarea "please give me final full css"
type textarea "x"
type textarea "please give me final full css c"
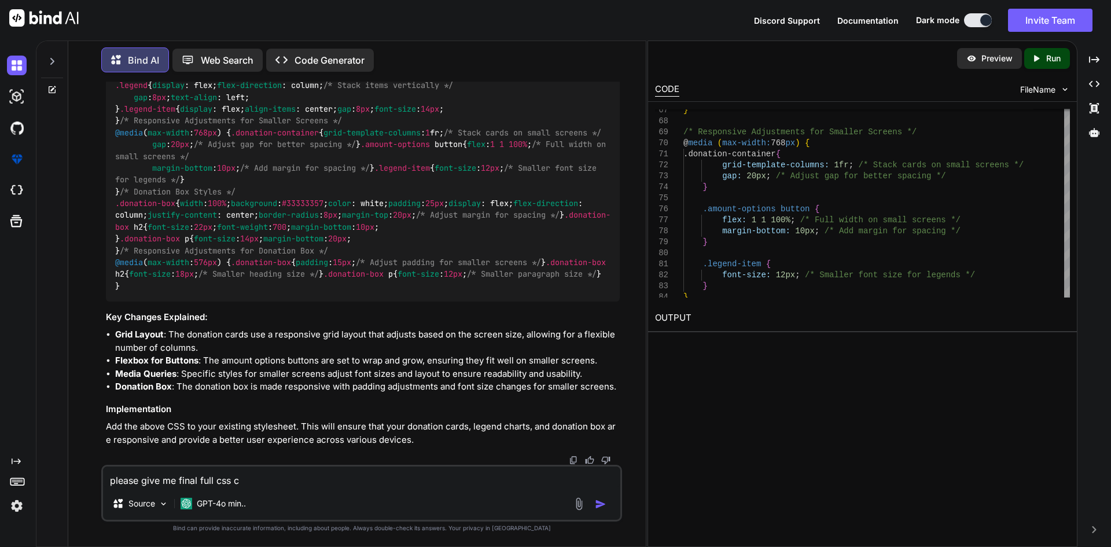
type textarea "x"
type textarea "please give me final full css co"
type textarea "x"
type textarea "please give me final full css cod"
type textarea "x"
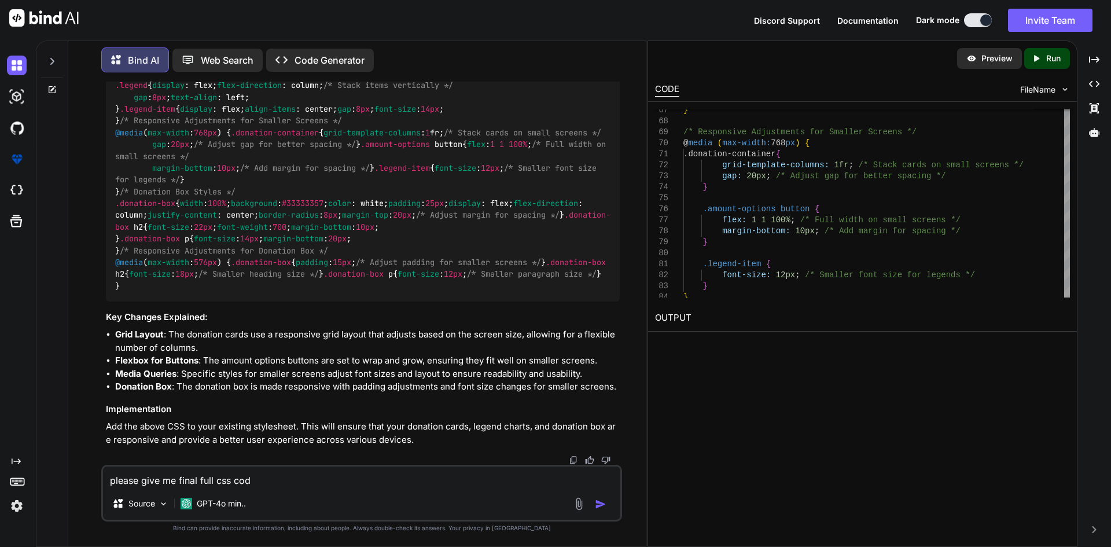
type textarea "please give me final full css code"
type textarea "x"
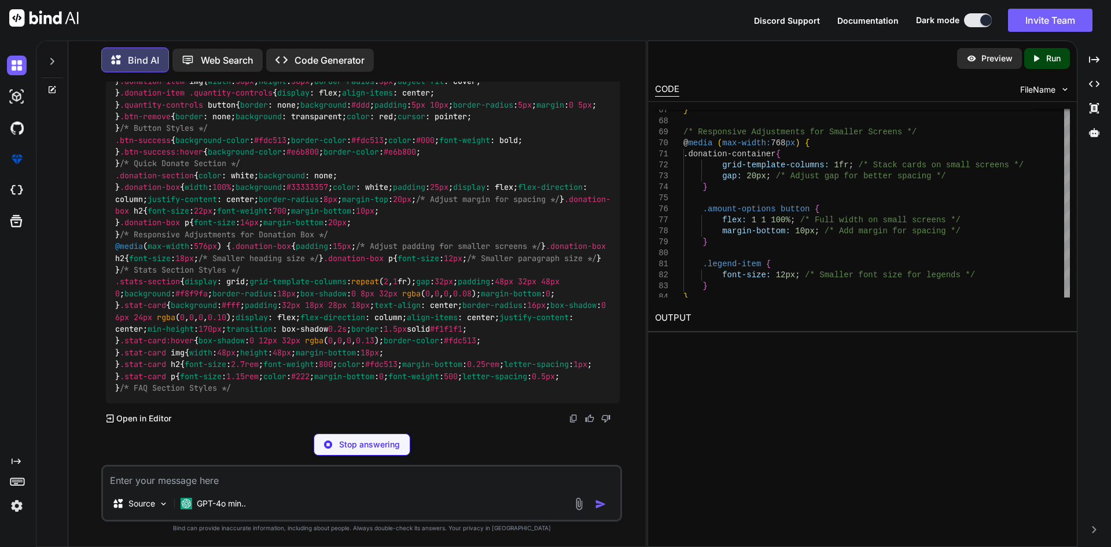
scroll to position [20122, 0]
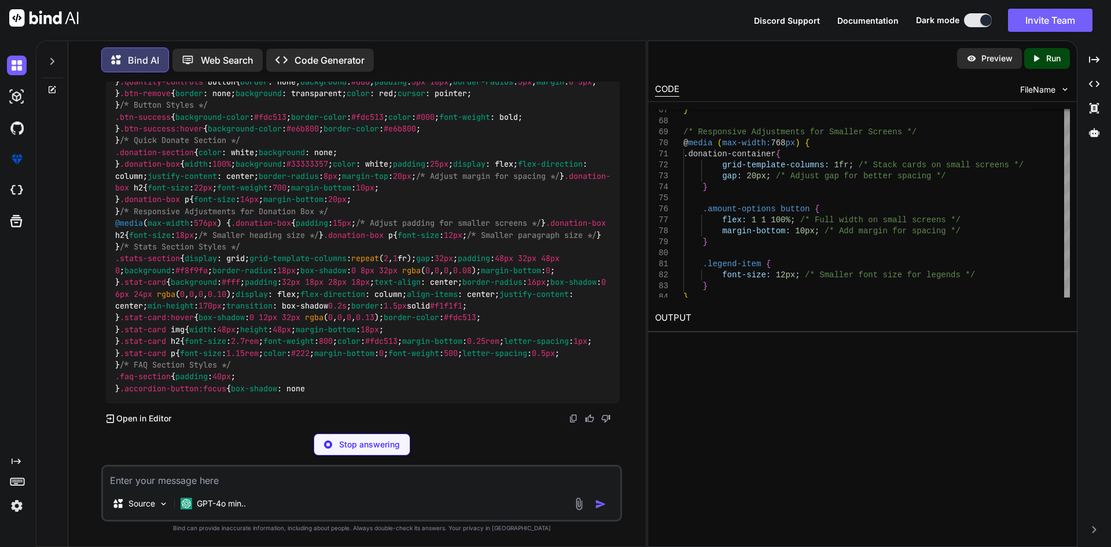
type textarea "x"
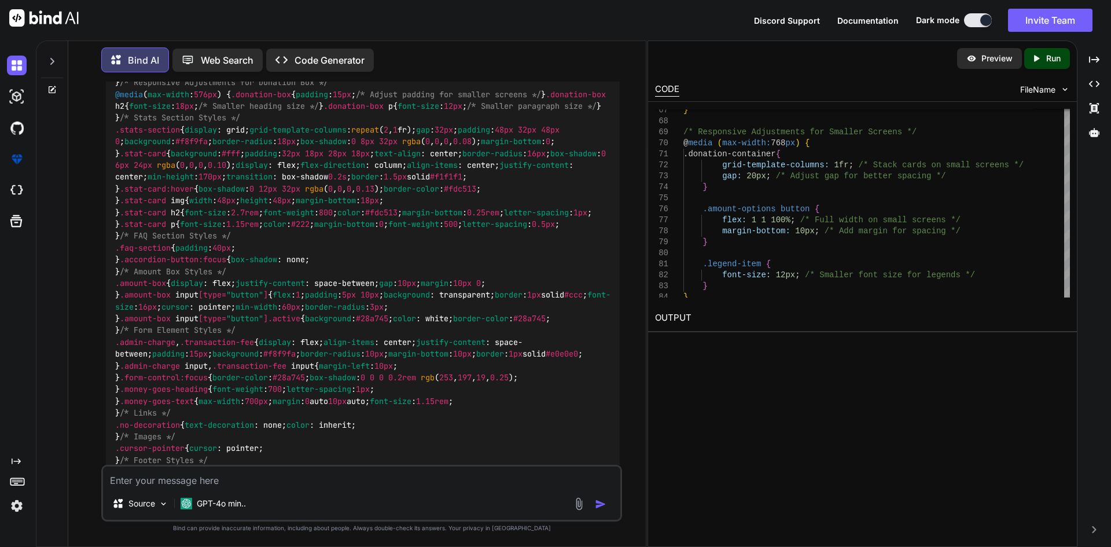
scroll to position [14405, 0]
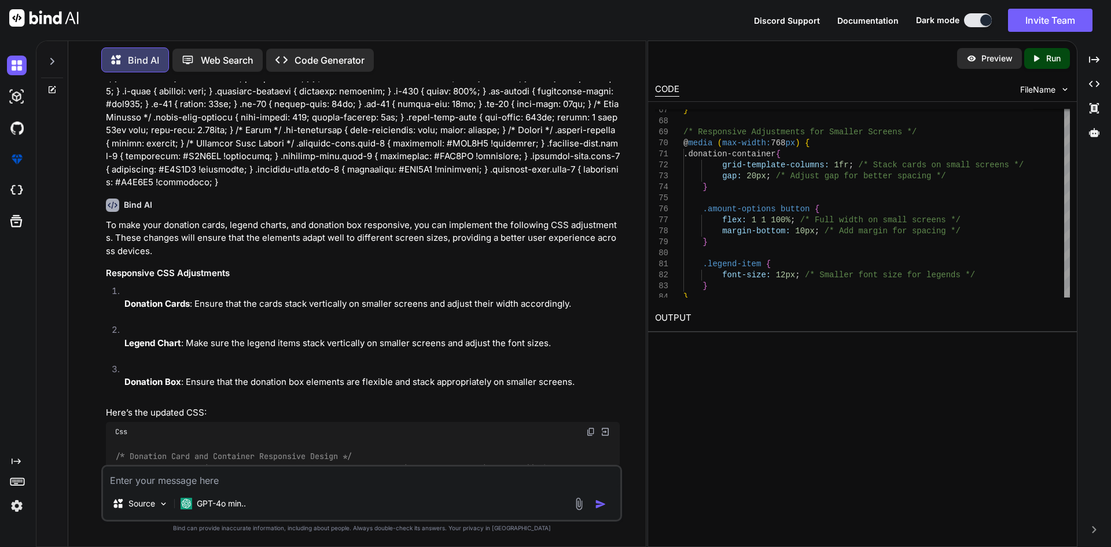
scroll to position [12534, 0]
click at [589, 428] on img at bounding box center [590, 432] width 9 height 9
